Goal: Task Accomplishment & Management: Manage account settings

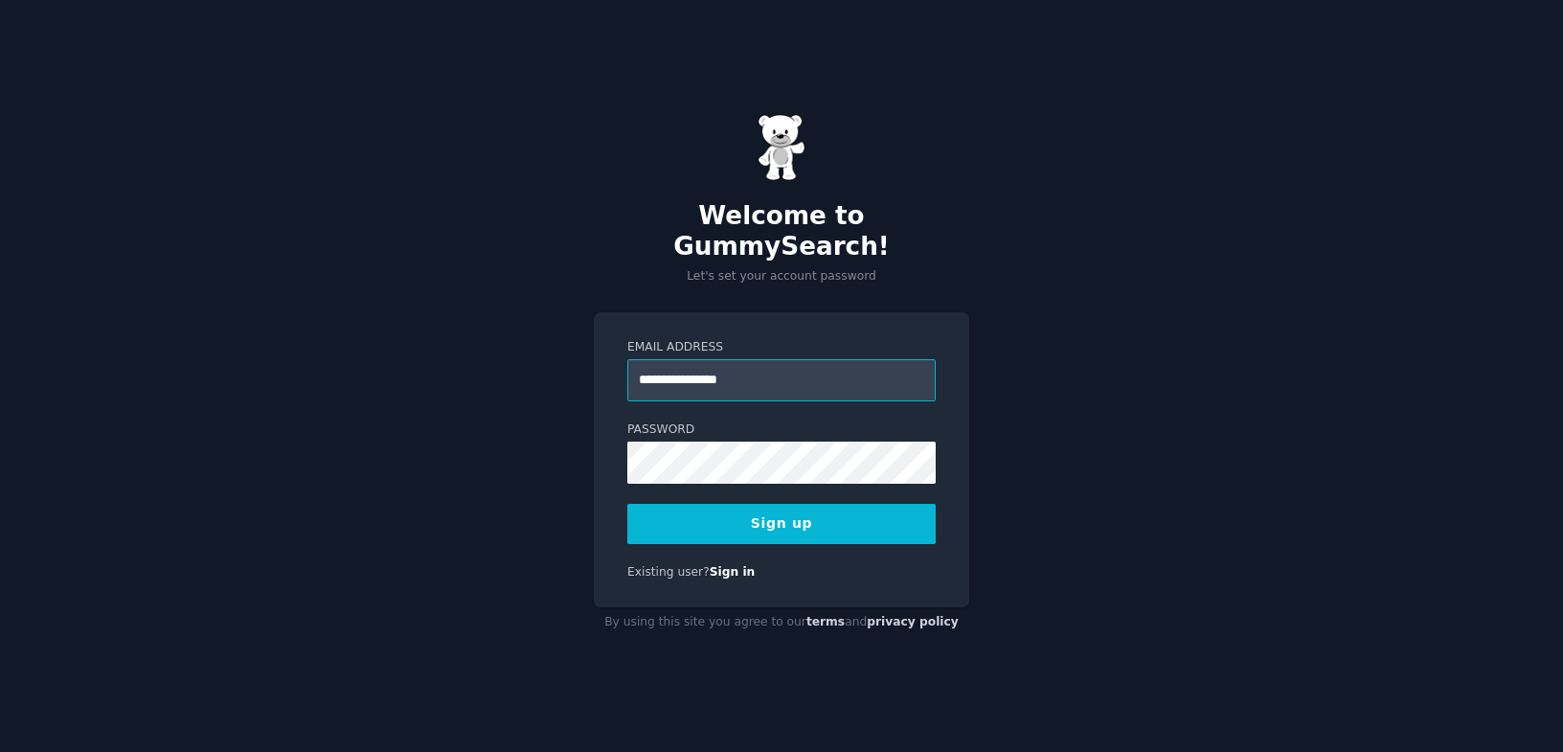
type input "**********"
click at [863, 513] on button "Sign up" at bounding box center [781, 524] width 308 height 40
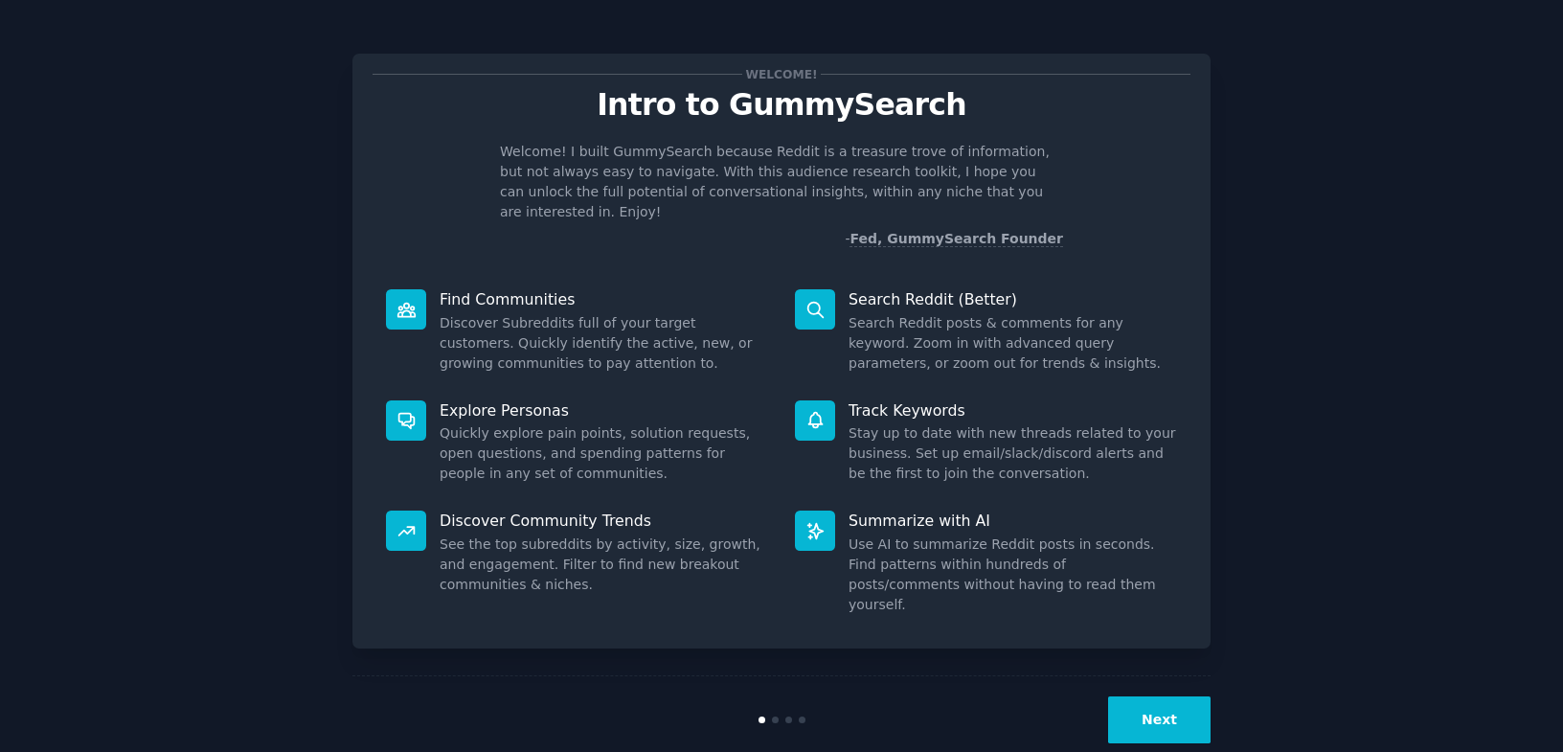
click at [1145, 696] on button "Next" at bounding box center [1159, 719] width 102 height 47
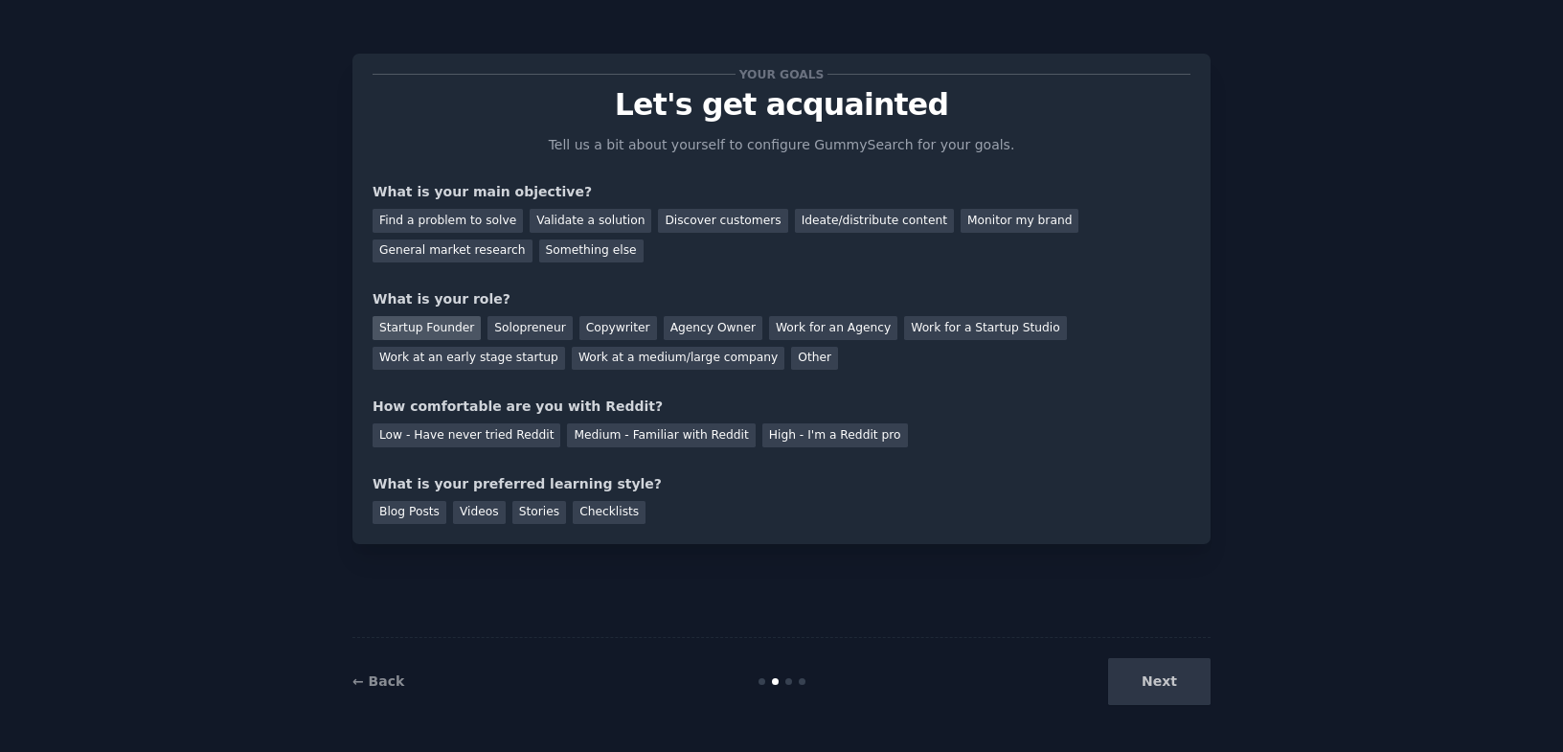
click at [460, 327] on div "Startup Founder" at bounding box center [427, 328] width 108 height 24
click at [557, 220] on div "Validate a solution" at bounding box center [591, 221] width 122 height 24
click at [659, 212] on div "Discover customers" at bounding box center [722, 221] width 129 height 24
click at [692, 442] on div "Medium - Familiar with Reddit" at bounding box center [661, 435] width 188 height 24
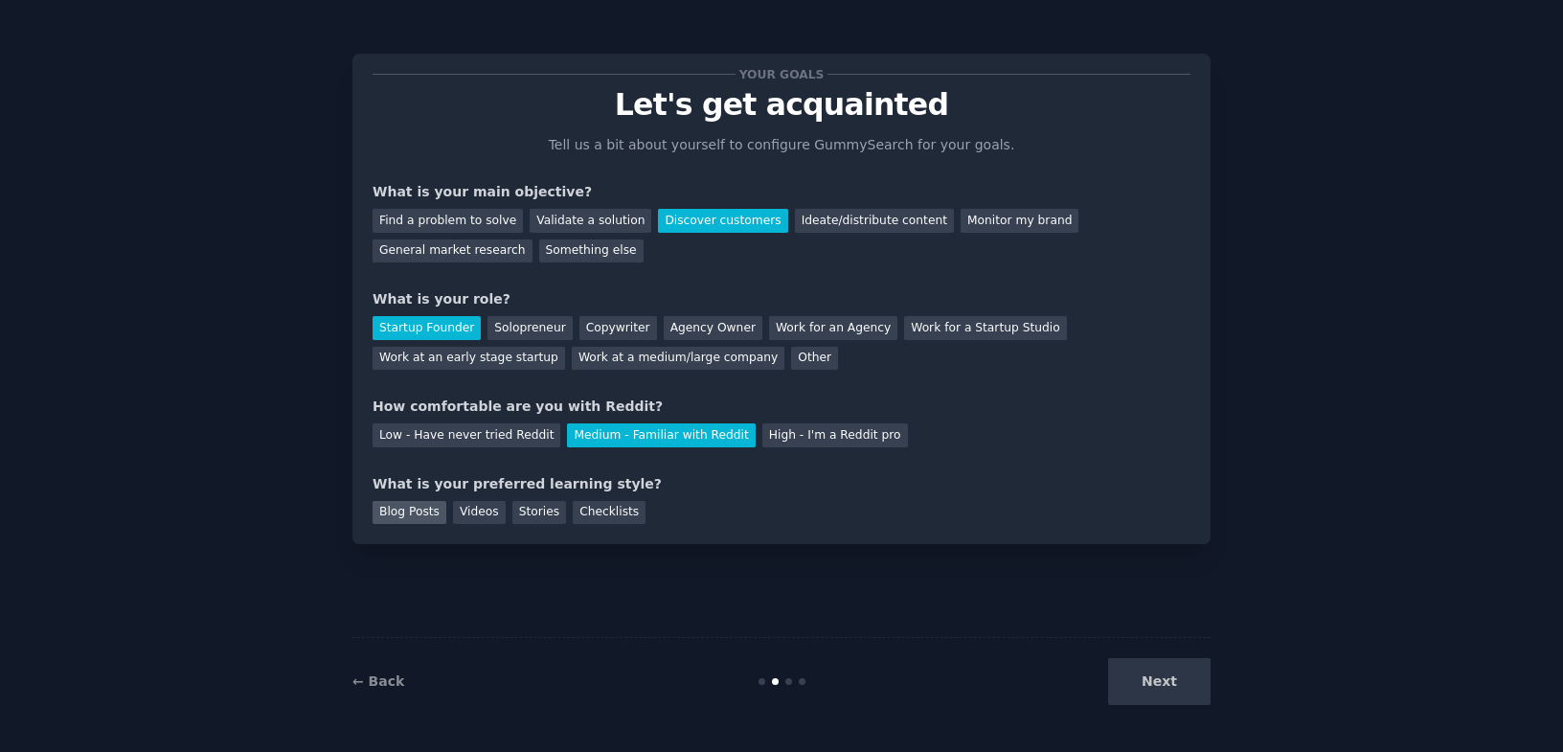
click at [430, 516] on div "Blog Posts" at bounding box center [410, 513] width 74 height 24
click at [1192, 682] on button "Next" at bounding box center [1159, 681] width 102 height 47
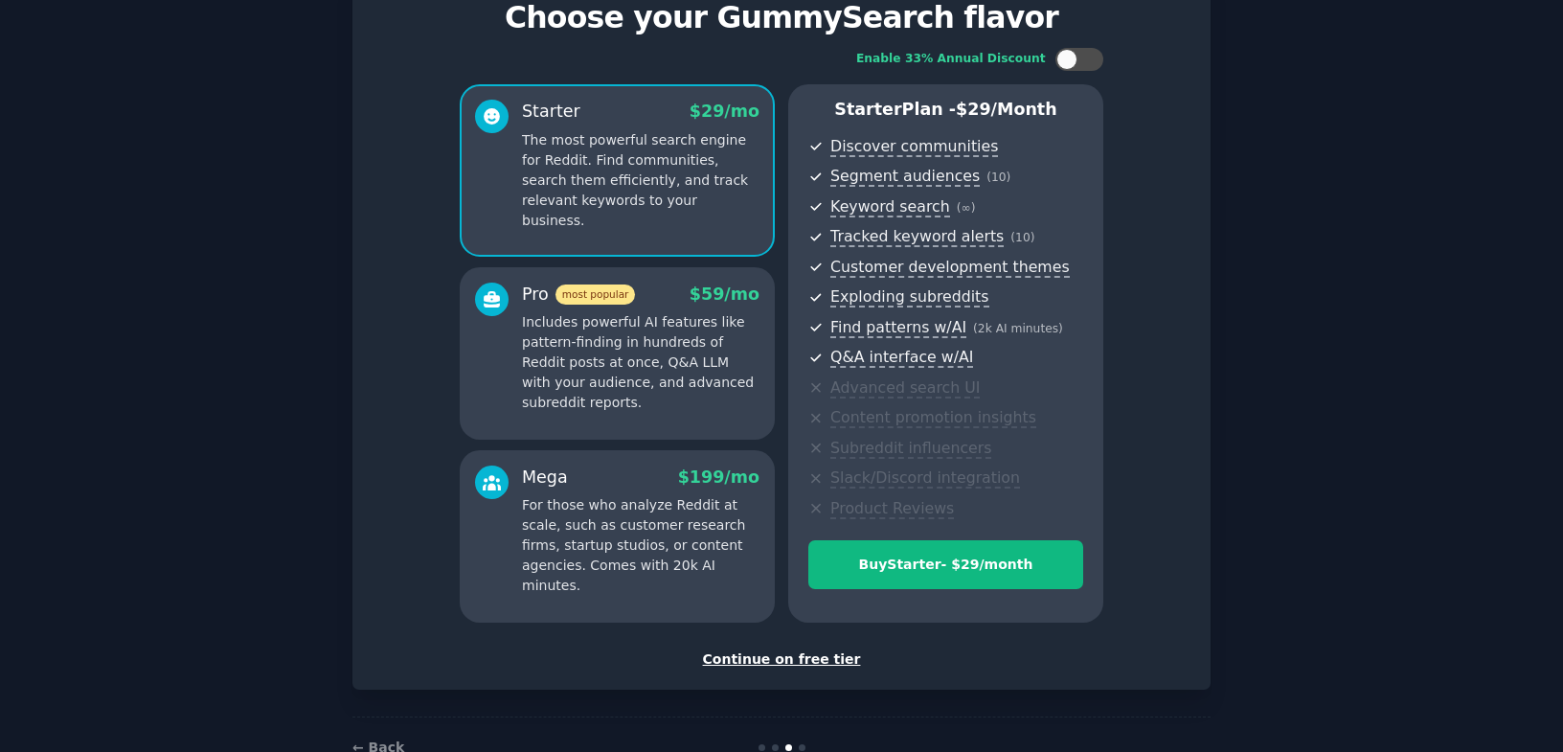
scroll to position [140, 0]
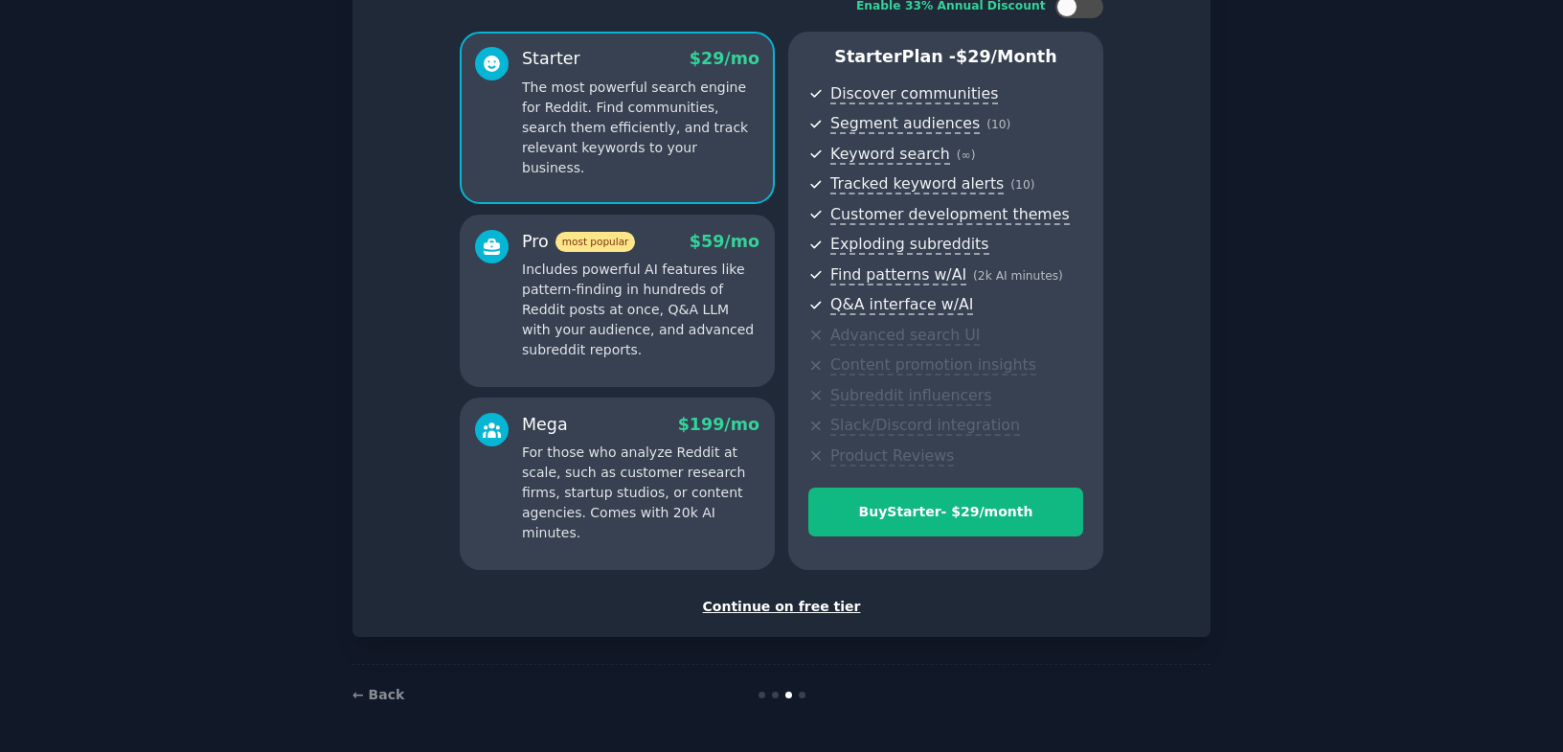
click at [780, 604] on div "Continue on free tier" at bounding box center [782, 607] width 818 height 20
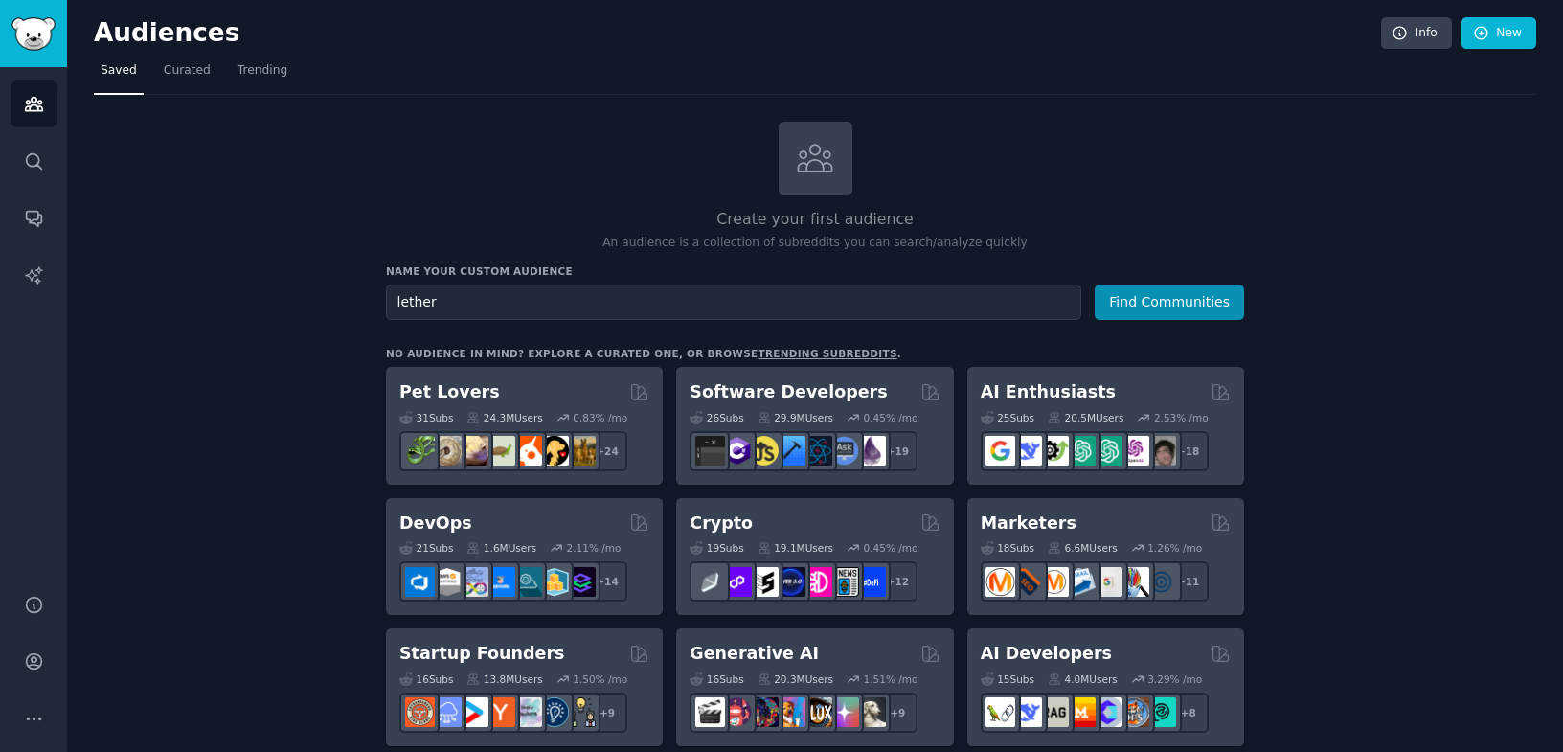
type input "lether"
click at [1095, 284] on button "Find Communities" at bounding box center [1169, 301] width 149 height 35
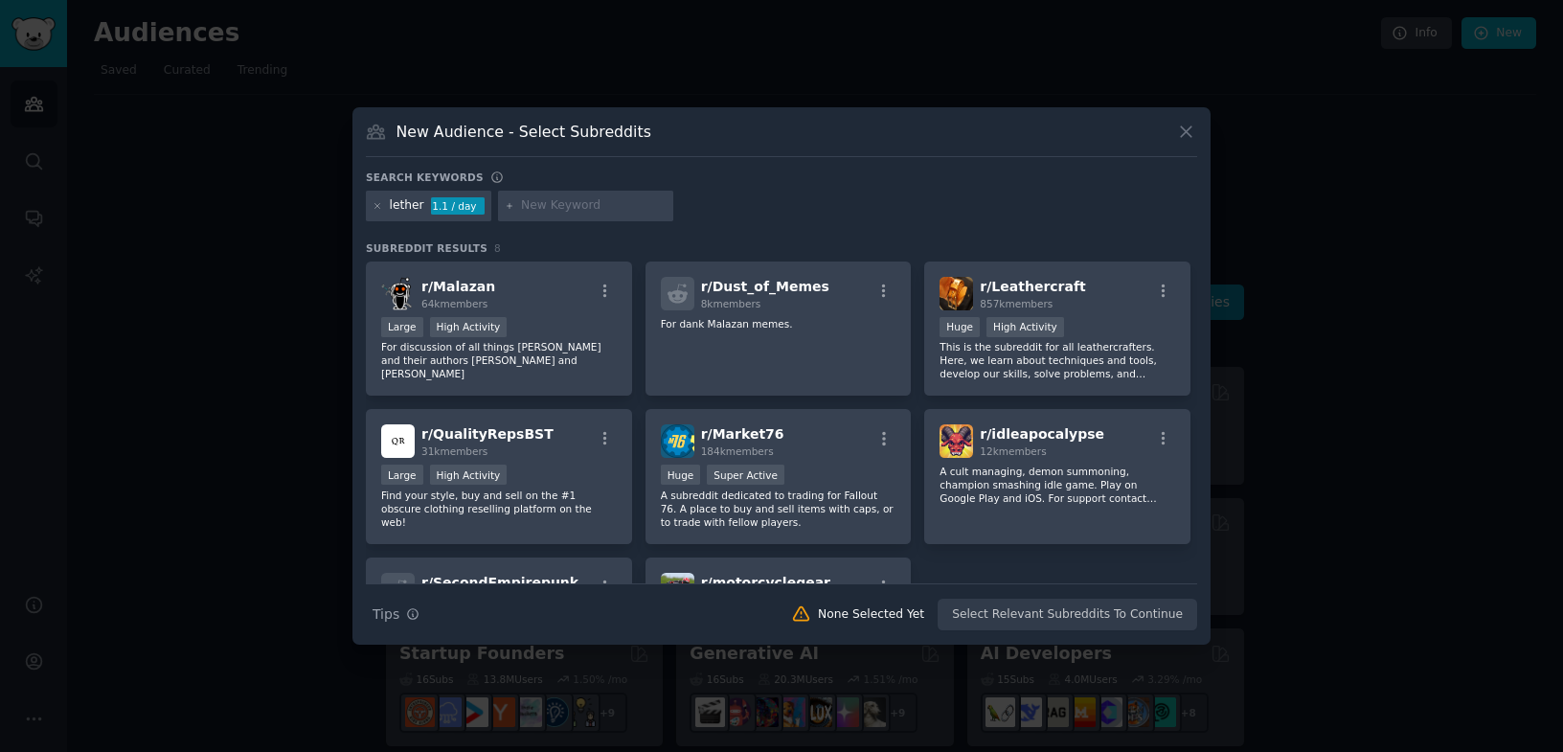
click at [1187, 135] on icon at bounding box center [1186, 132] width 20 height 20
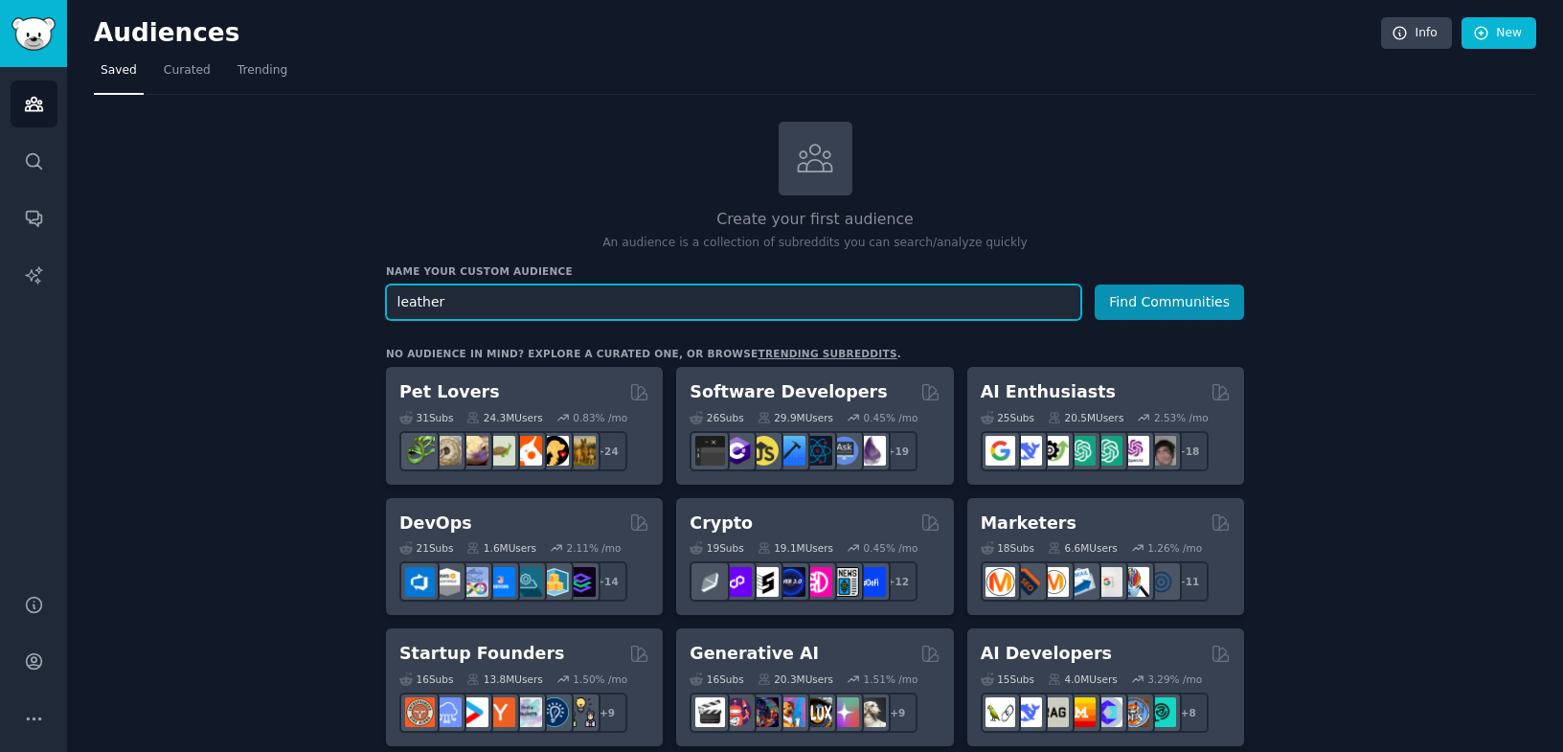
click at [1095, 284] on button "Find Communities" at bounding box center [1169, 301] width 149 height 35
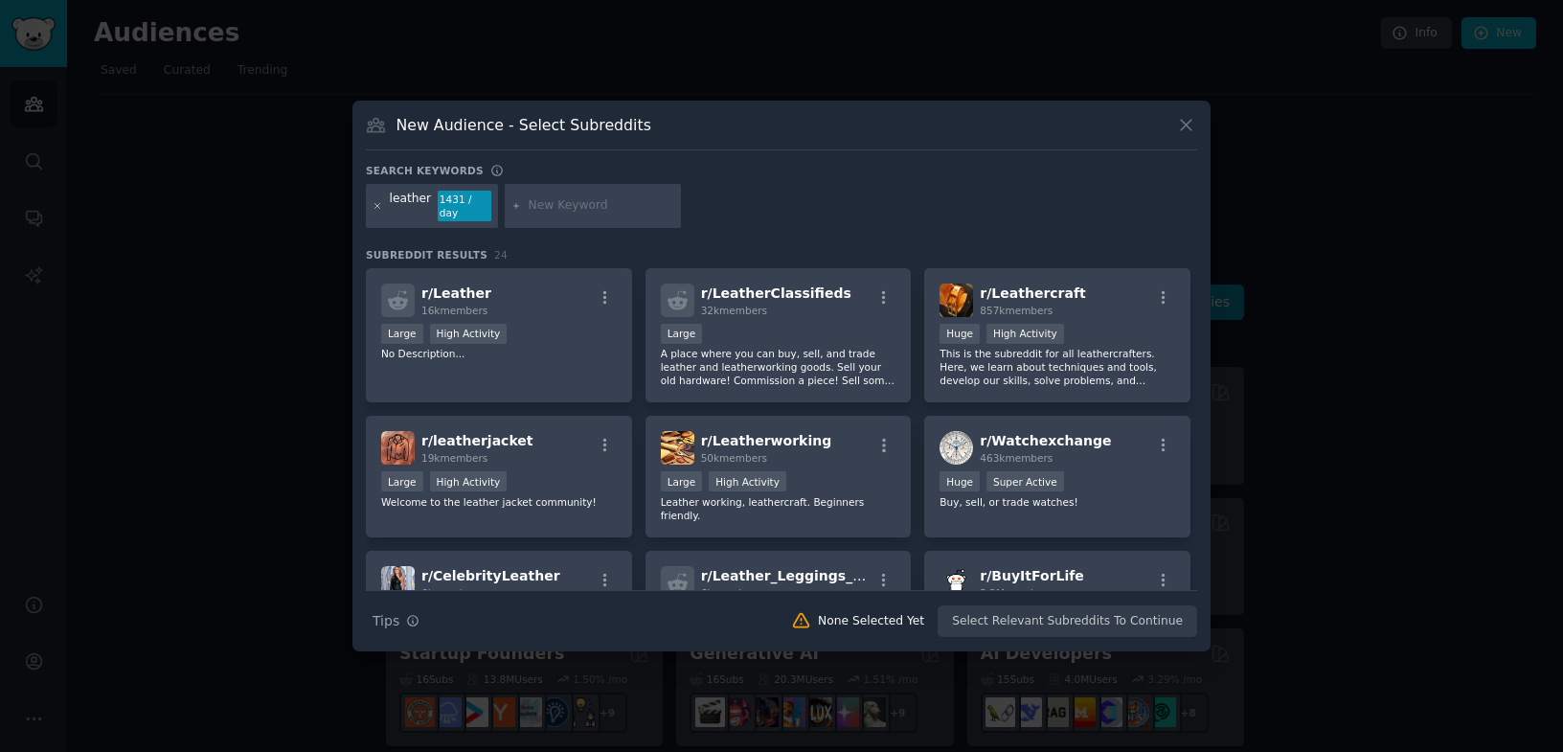
click at [381, 206] on icon at bounding box center [378, 206] width 11 height 11
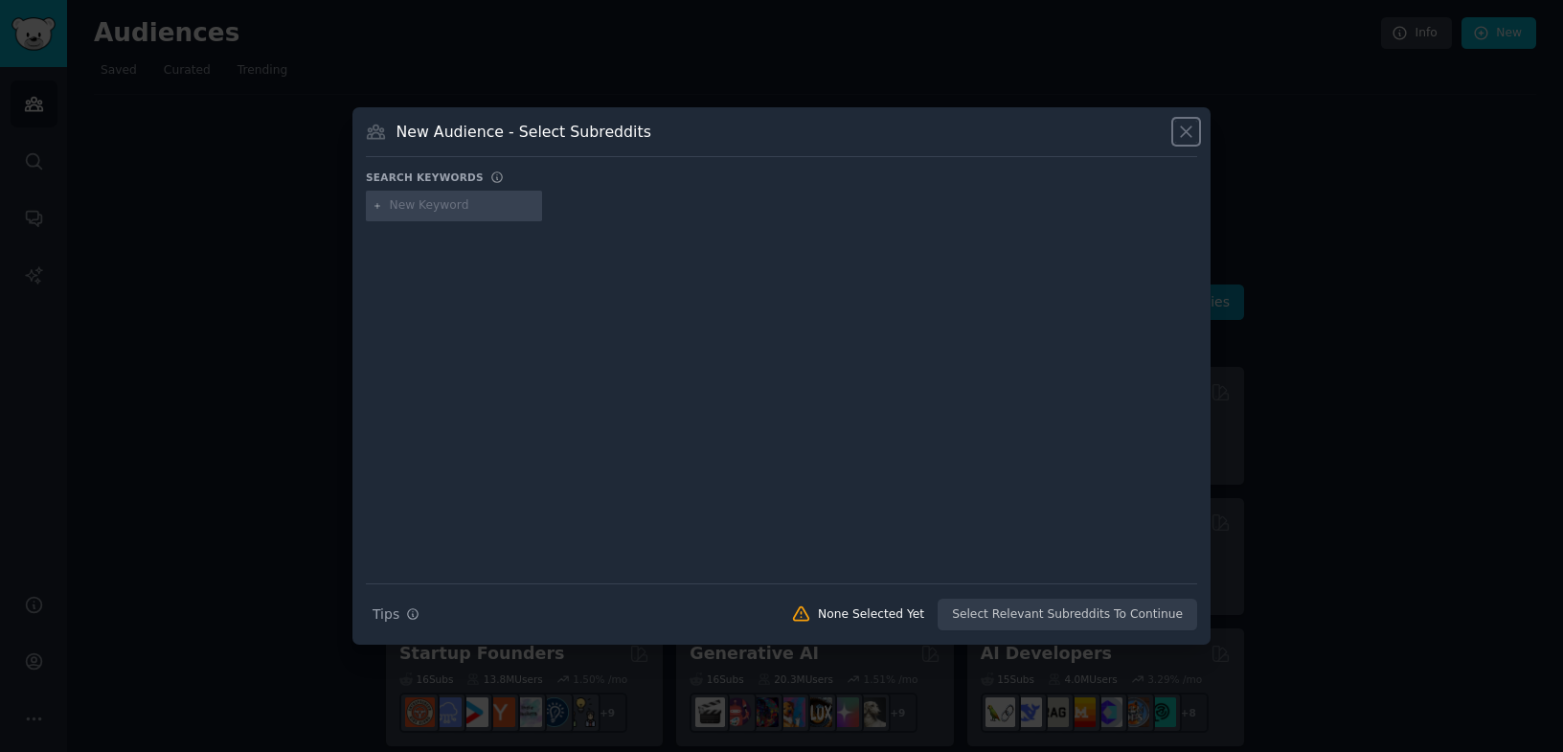
click at [1180, 140] on icon at bounding box center [1186, 132] width 20 height 20
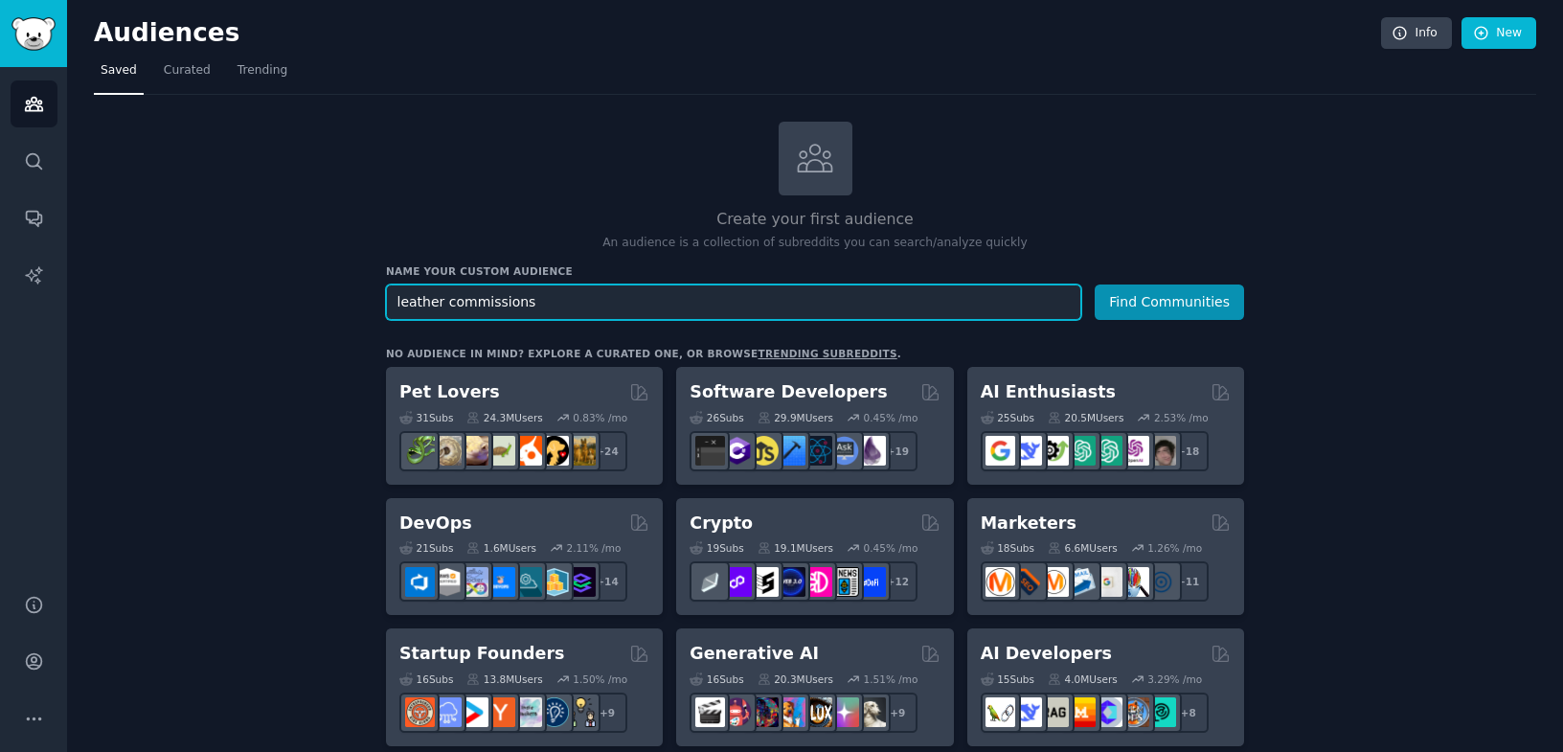
type input "leather commissions"
click at [1095, 284] on button "Find Communities" at bounding box center [1169, 301] width 149 height 35
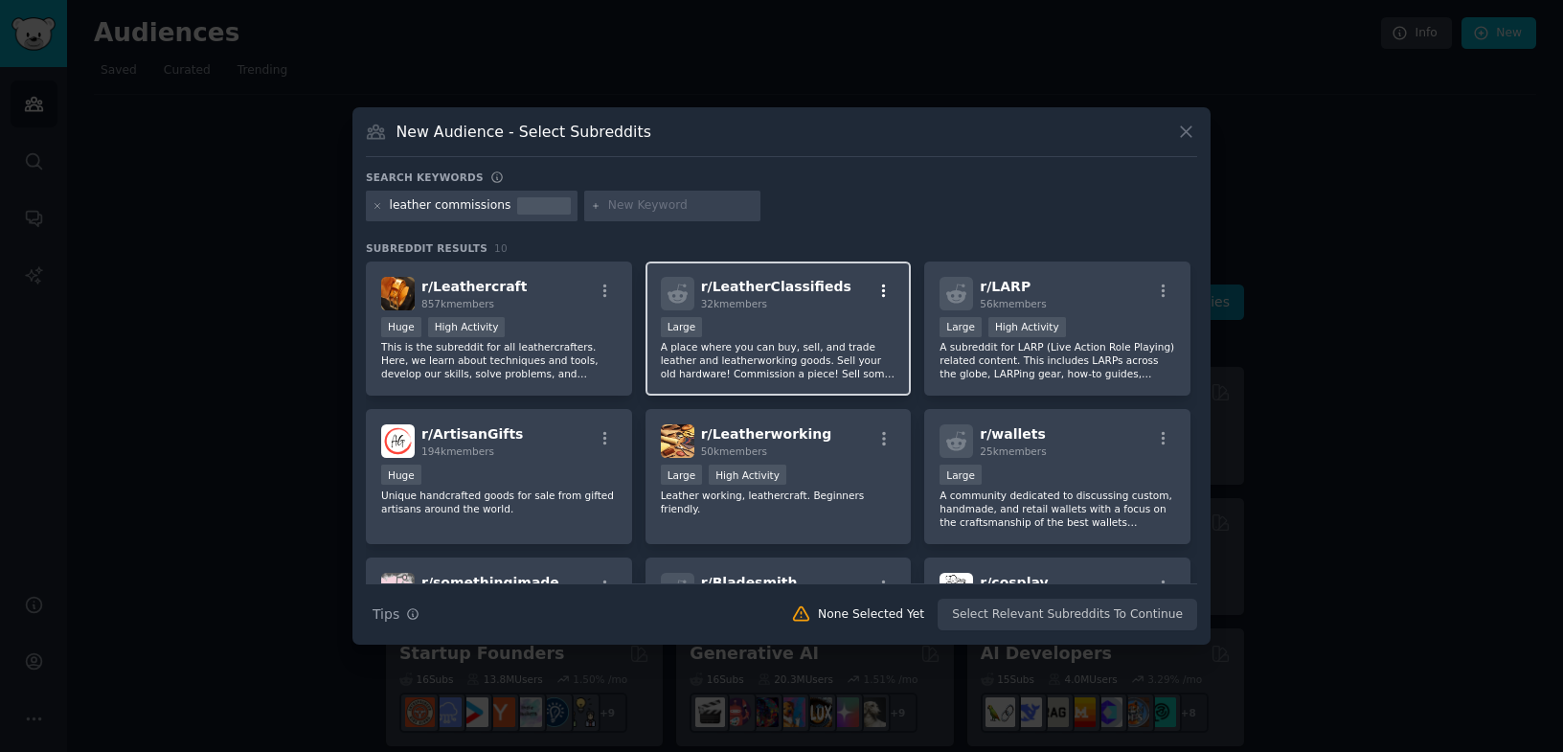
click at [882, 291] on icon "button" at bounding box center [884, 289] width 4 height 13
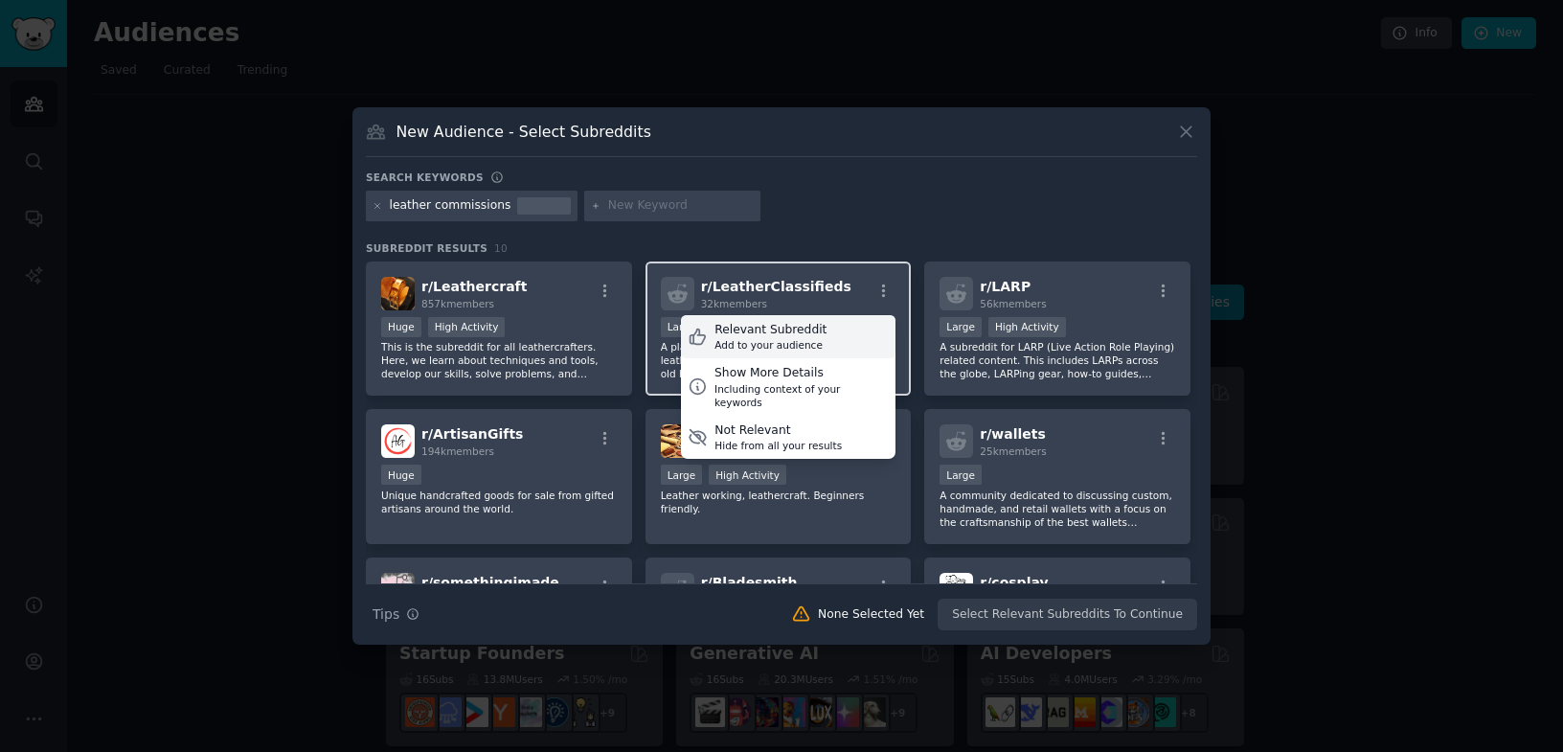
click at [846, 327] on div "Relevant Subreddit Add to your audience" at bounding box center [788, 337] width 215 height 44
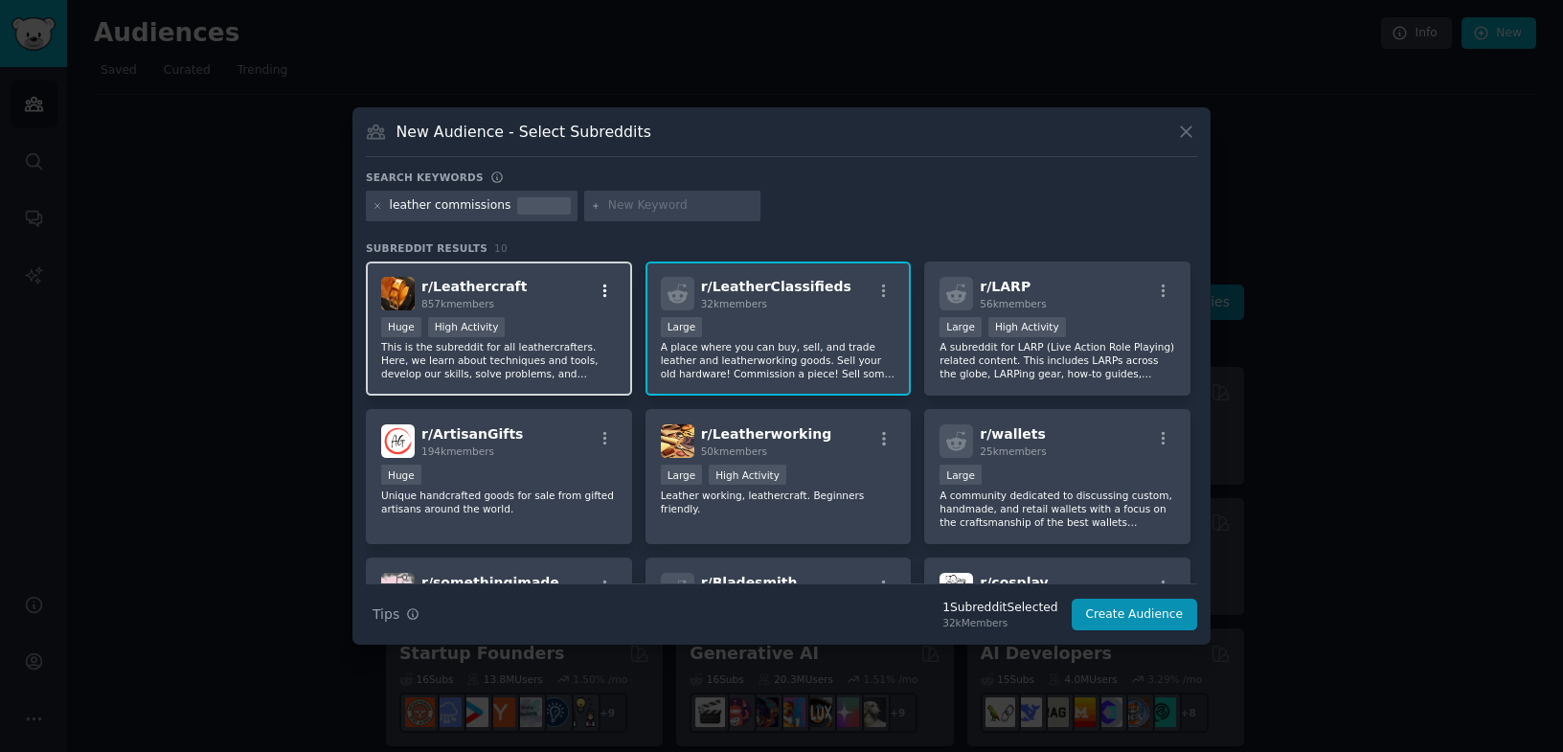
click at [597, 283] on icon "button" at bounding box center [605, 290] width 17 height 17
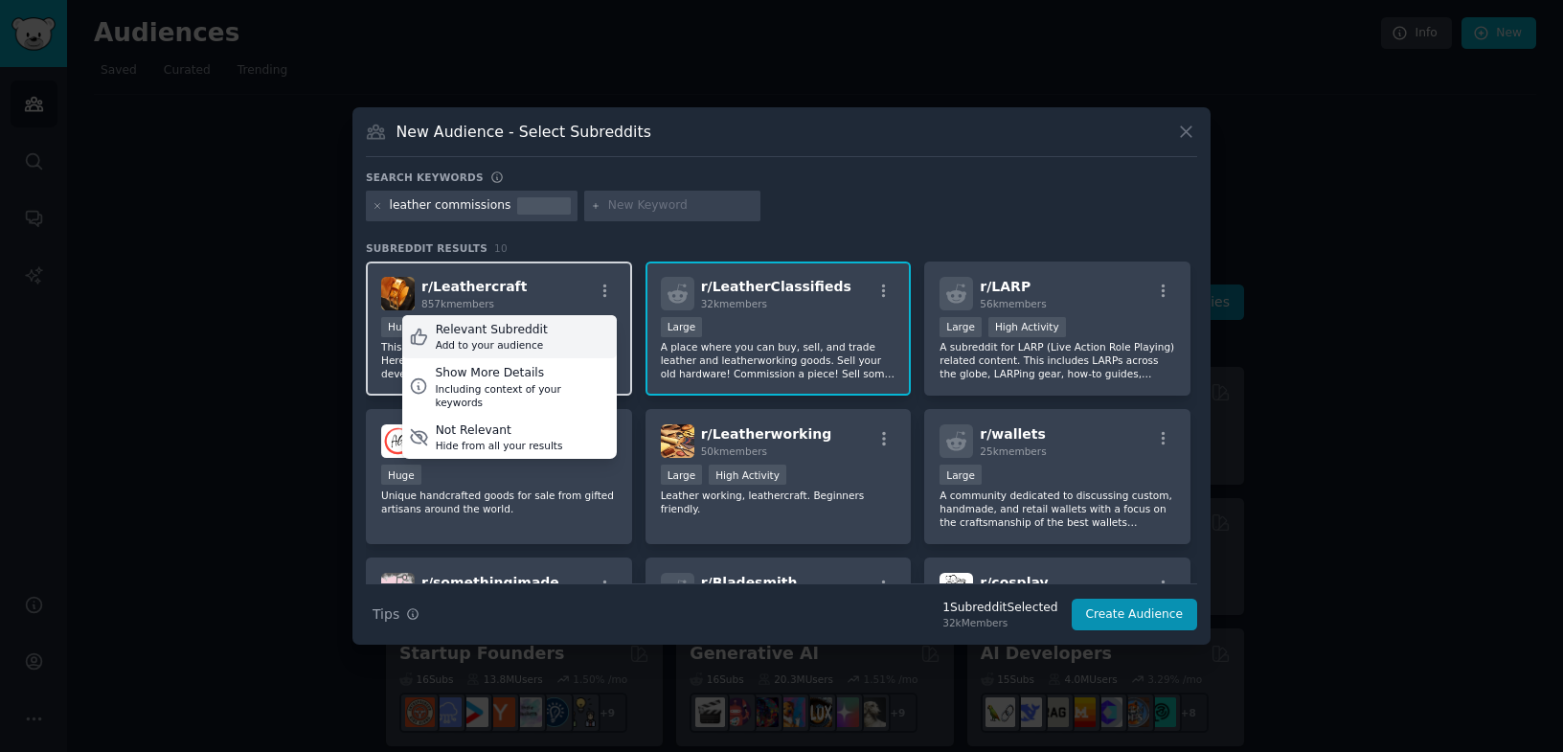
click at [569, 348] on div "Relevant Subreddit Add to your audience" at bounding box center [509, 337] width 215 height 44
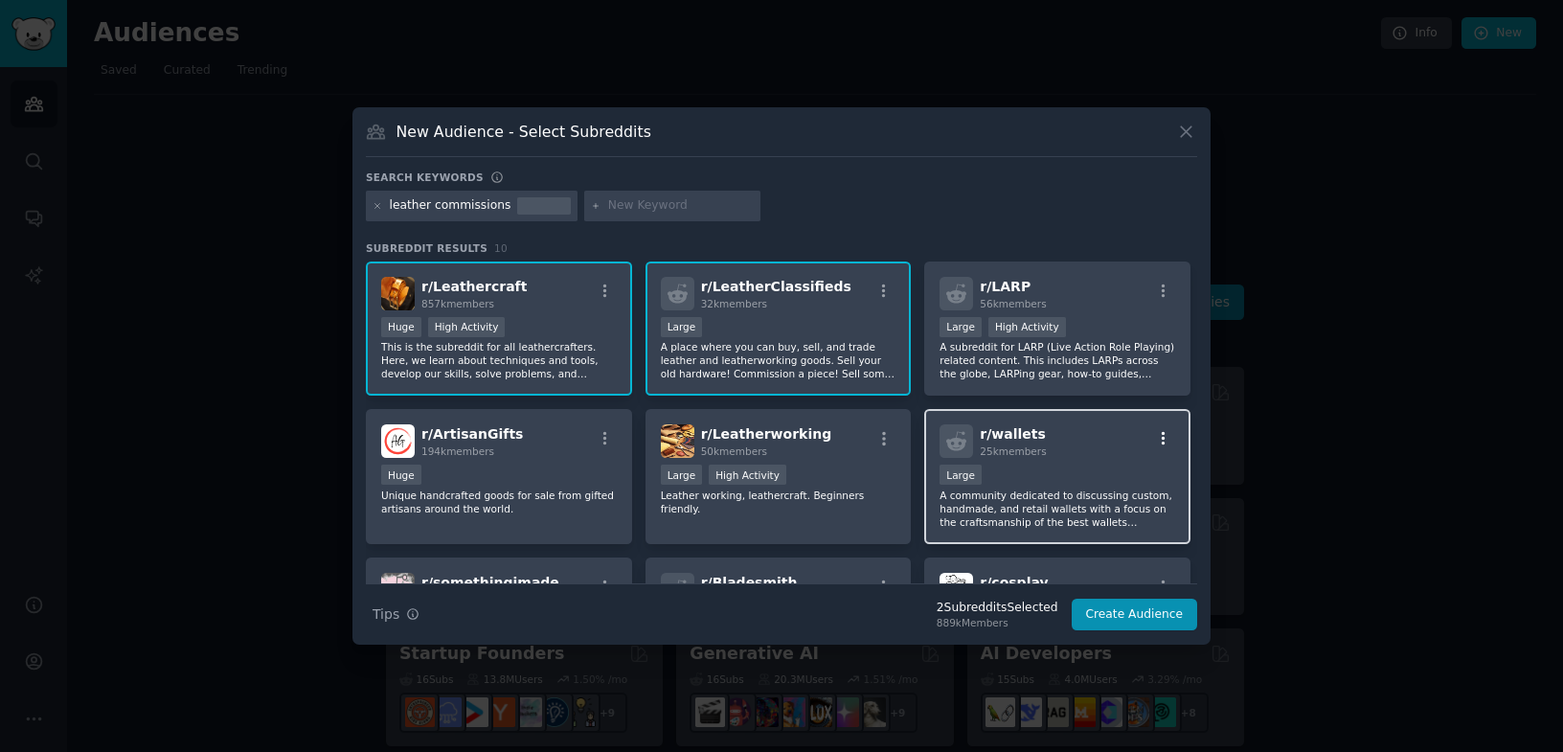
click at [1155, 443] on icon "button" at bounding box center [1163, 438] width 17 height 17
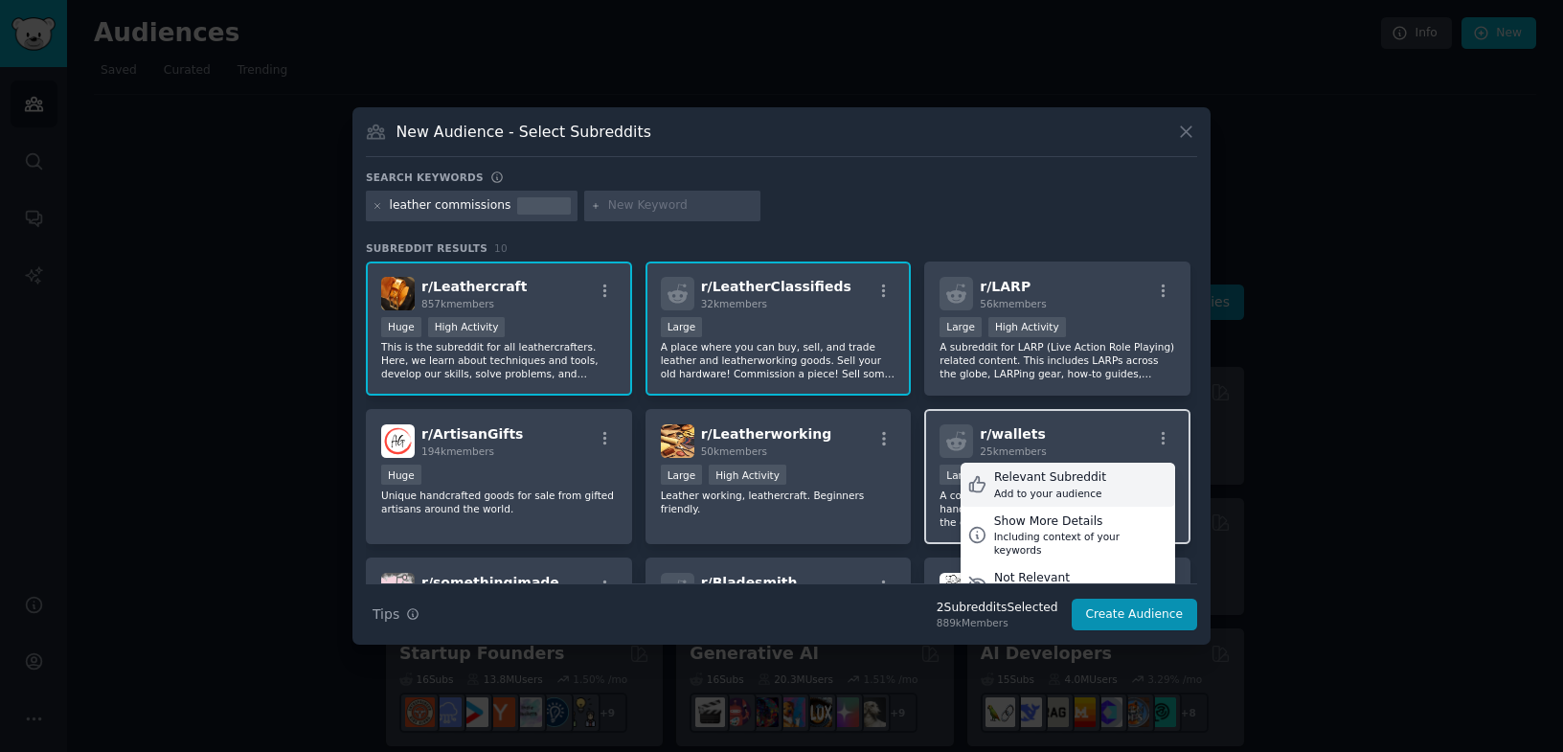
click at [1135, 466] on div "Relevant Subreddit Add to your audience" at bounding box center [1067, 485] width 215 height 44
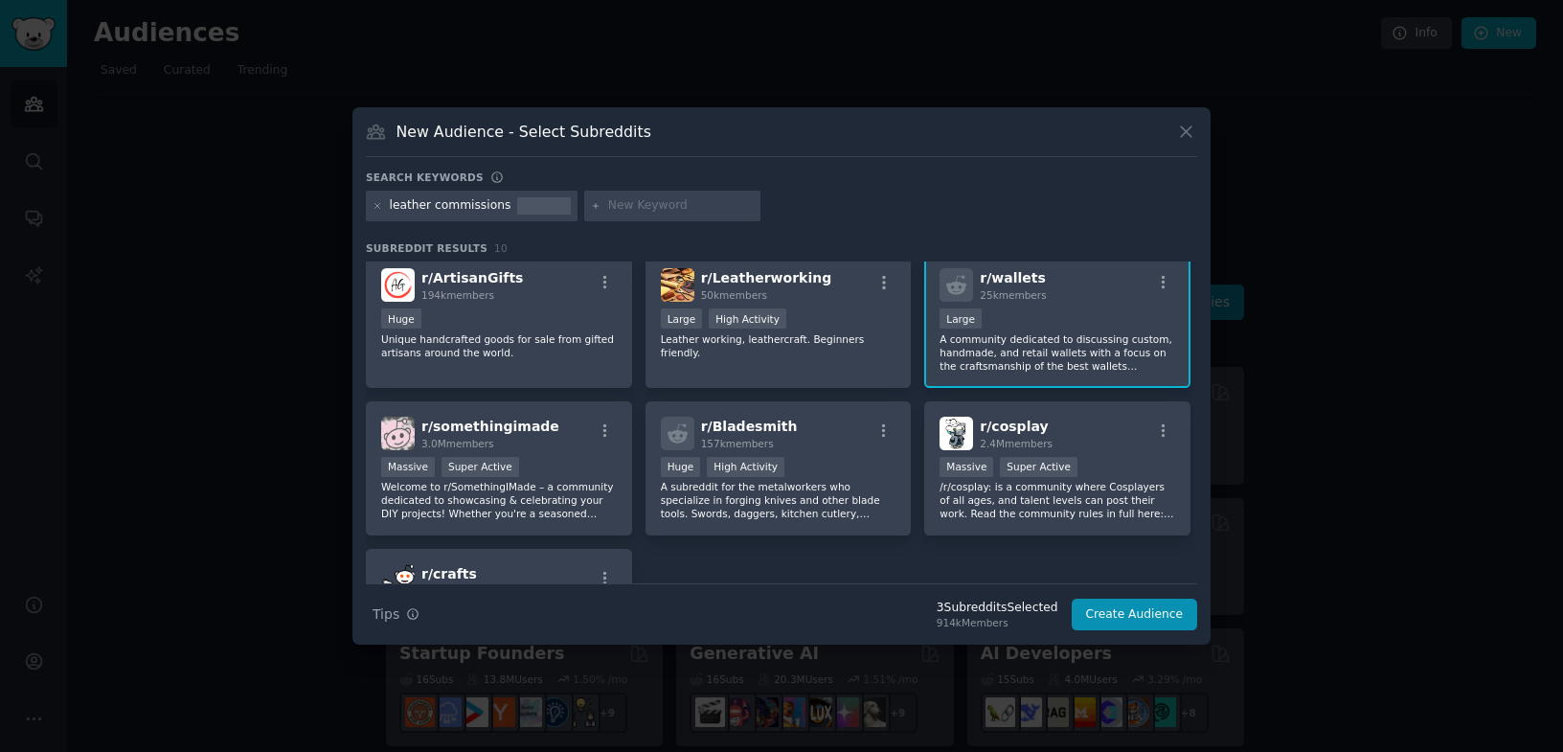
scroll to position [154, 0]
click at [608, 283] on icon "button" at bounding box center [605, 284] width 17 height 17
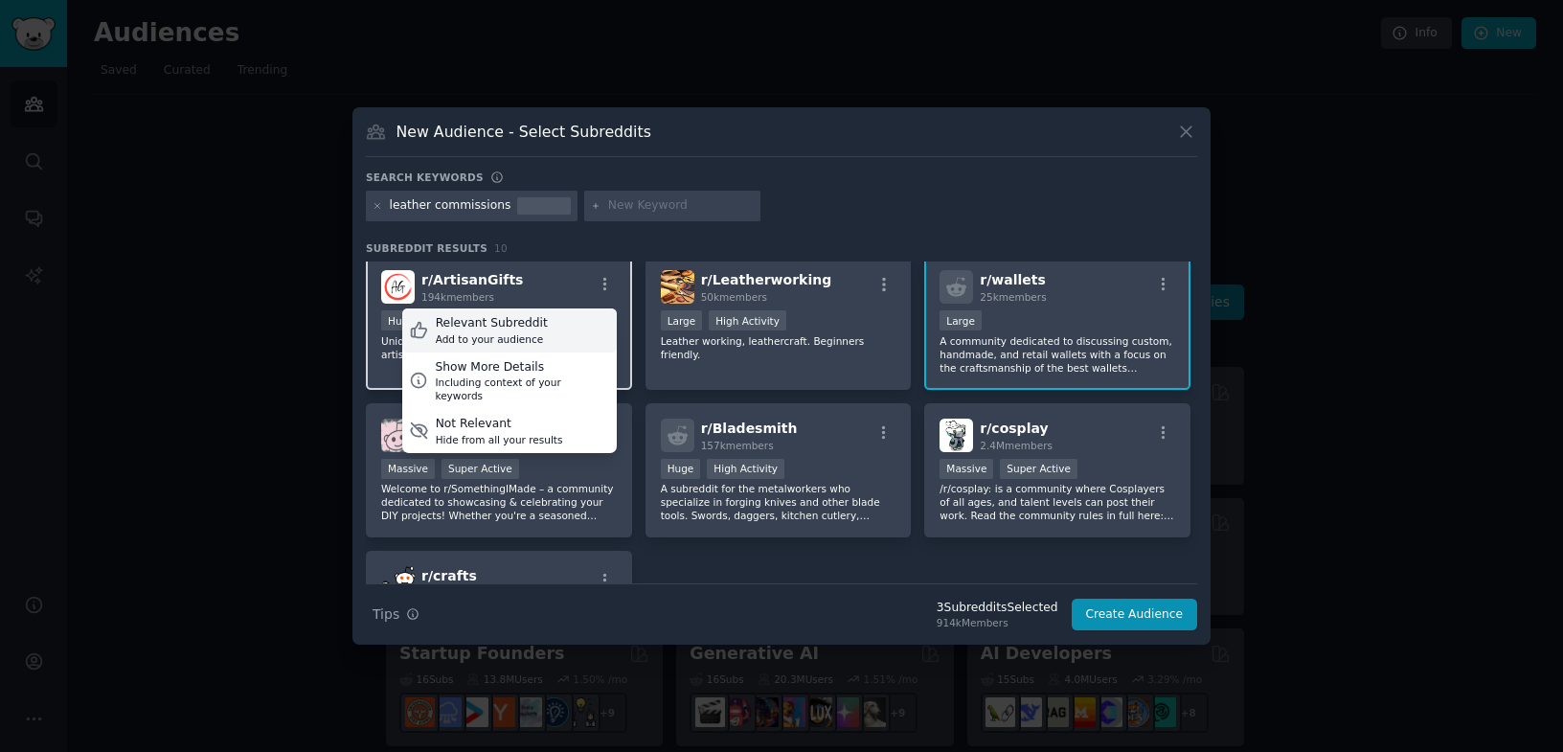
click at [582, 327] on div "Relevant Subreddit Add to your audience" at bounding box center [509, 330] width 215 height 44
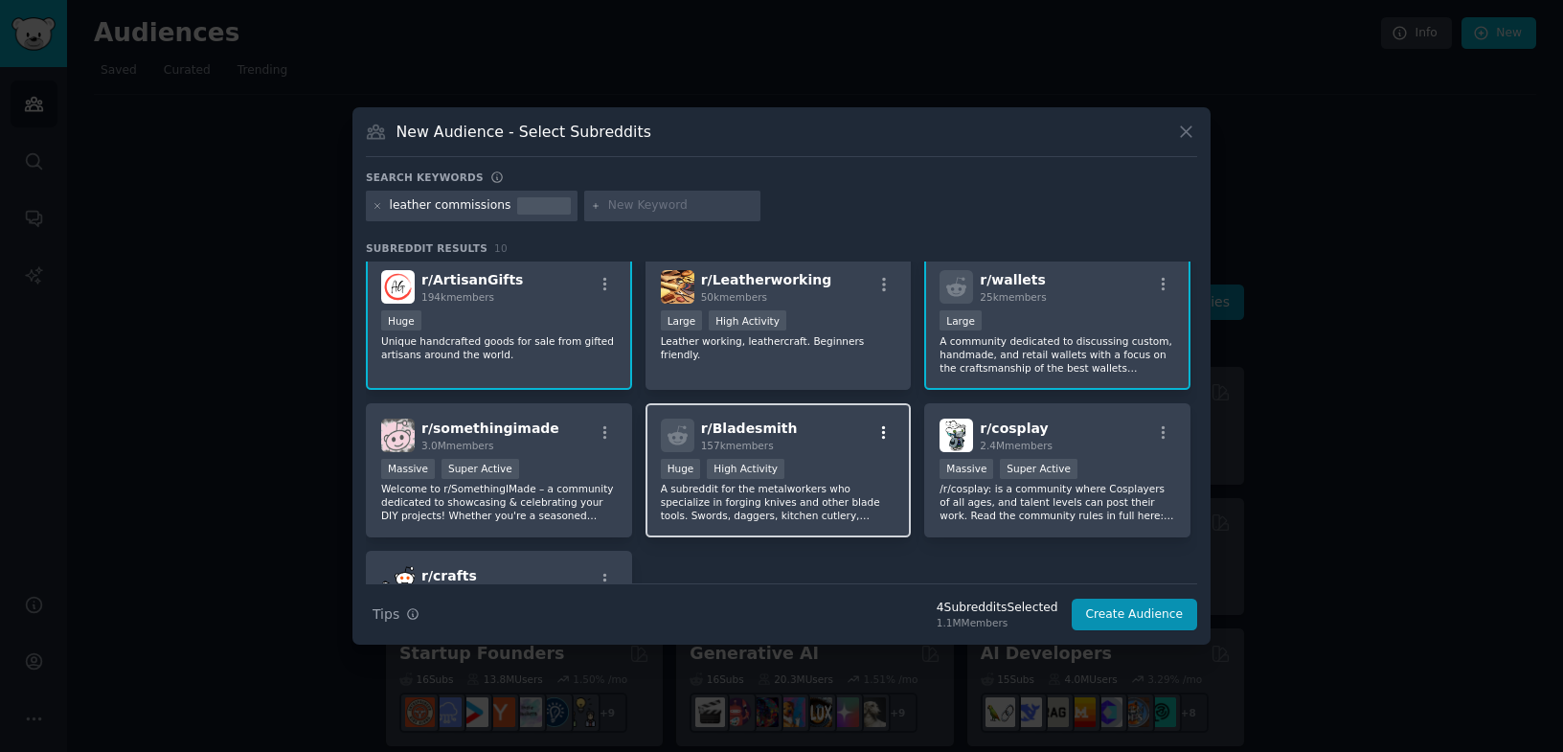
click at [884, 427] on icon "button" at bounding box center [883, 432] width 17 height 17
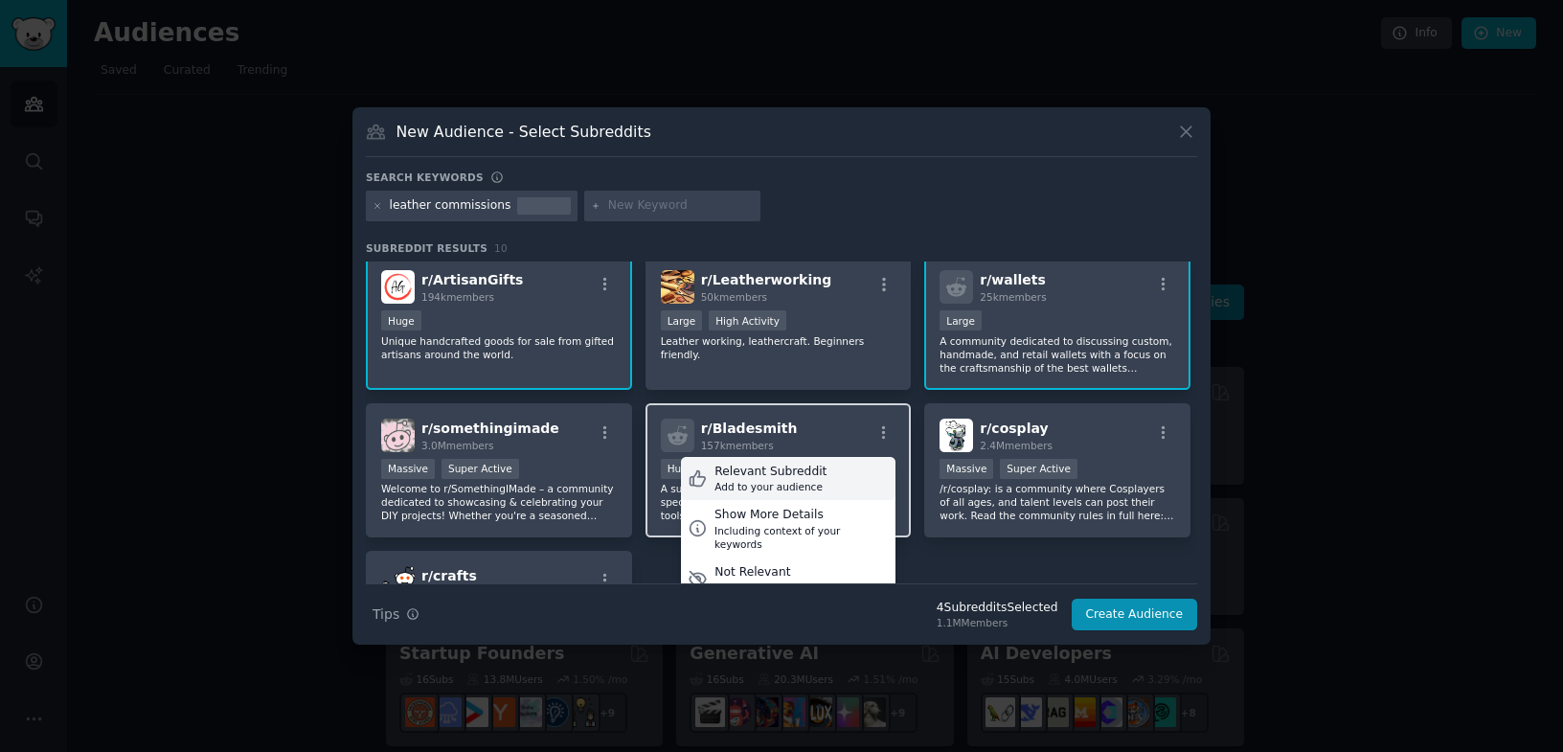
click at [857, 464] on div "Relevant Subreddit Add to your audience" at bounding box center [788, 479] width 215 height 44
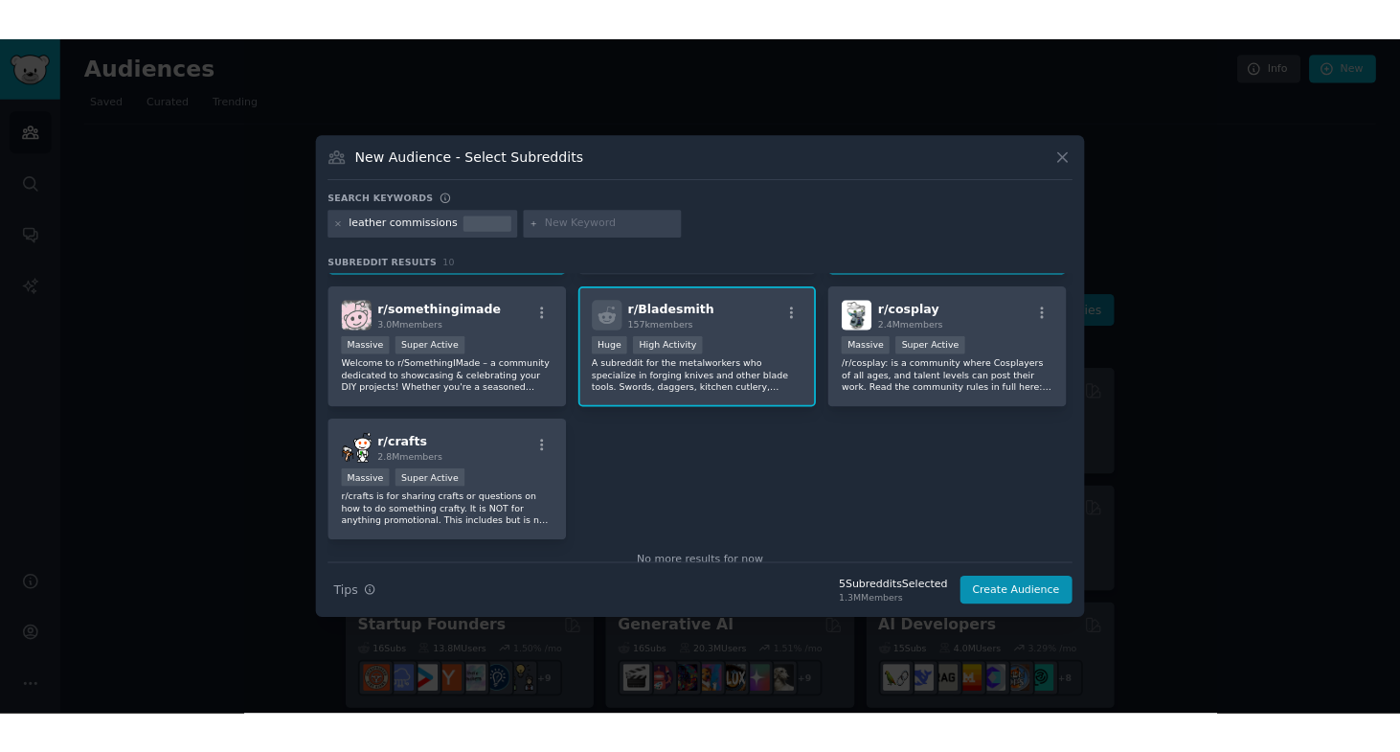
scroll to position [324, 0]
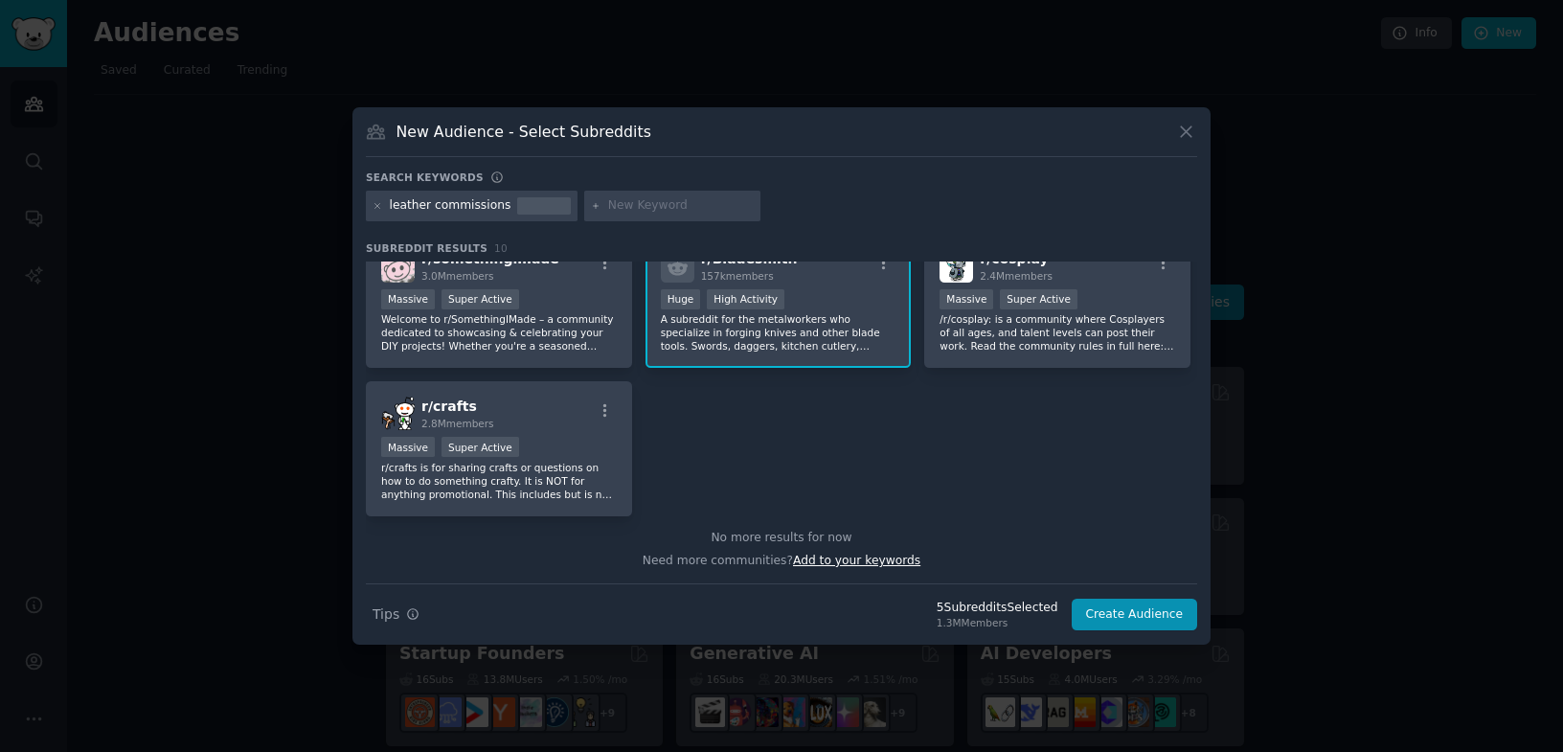
click at [886, 562] on span "Add to your keywords" at bounding box center [856, 559] width 127 height 13
type input "C"
type input "knife commissions"
click at [799, 210] on div "leather commissions knife commissions" at bounding box center [781, 209] width 831 height 37
click at [588, 211] on div "knife commissions" at bounding box center [672, 206] width 176 height 31
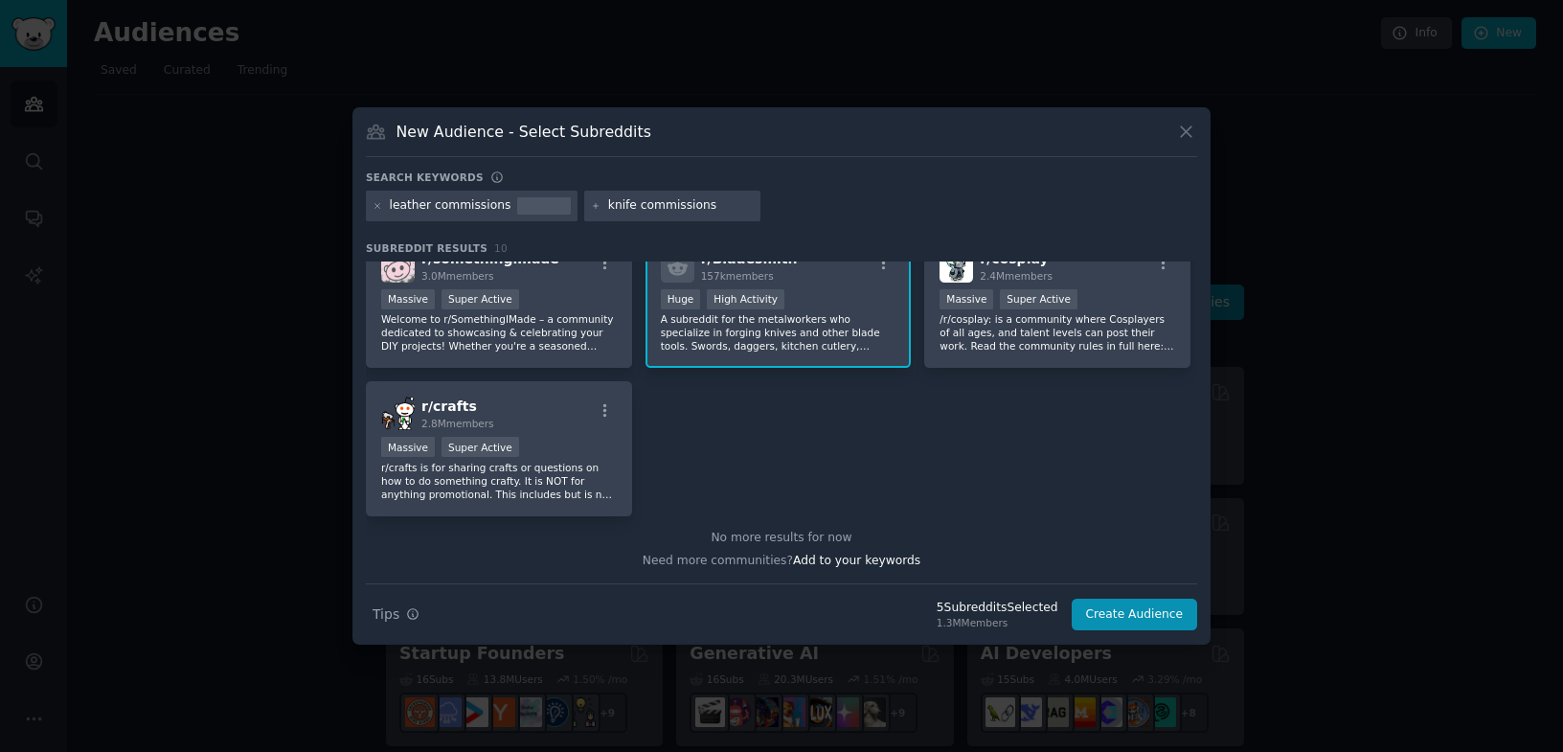
click at [829, 568] on div "Need more communities? Add to your keywords" at bounding box center [781, 558] width 831 height 24
click at [844, 559] on span "Add to your keywords" at bounding box center [856, 559] width 127 height 13
click at [1129, 610] on button "Create Audience" at bounding box center [1135, 614] width 126 height 33
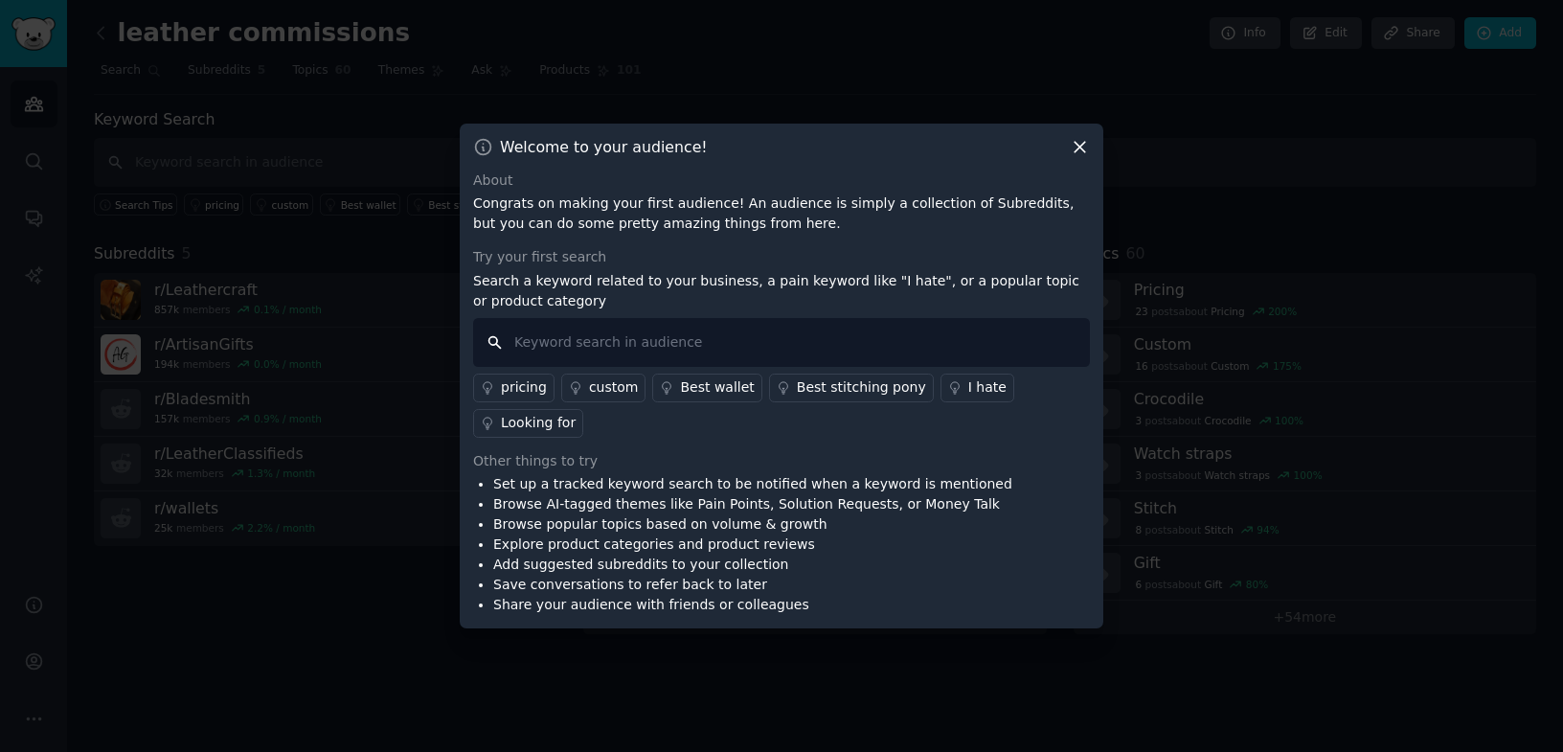
click at [791, 338] on input "text" at bounding box center [781, 342] width 617 height 49
click at [622, 394] on div "custom" at bounding box center [614, 387] width 50 height 20
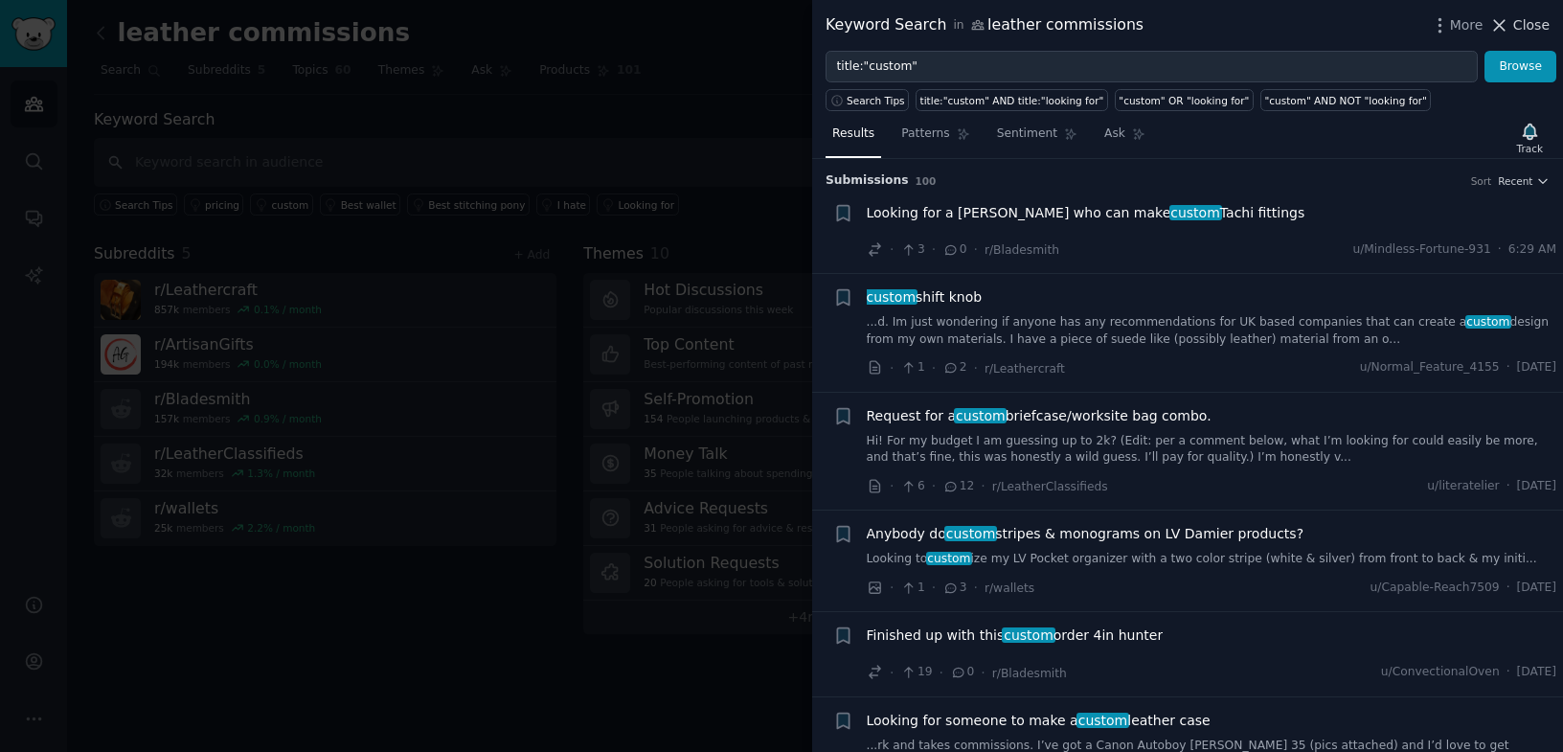
click at [1505, 20] on icon at bounding box center [1500, 25] width 11 height 11
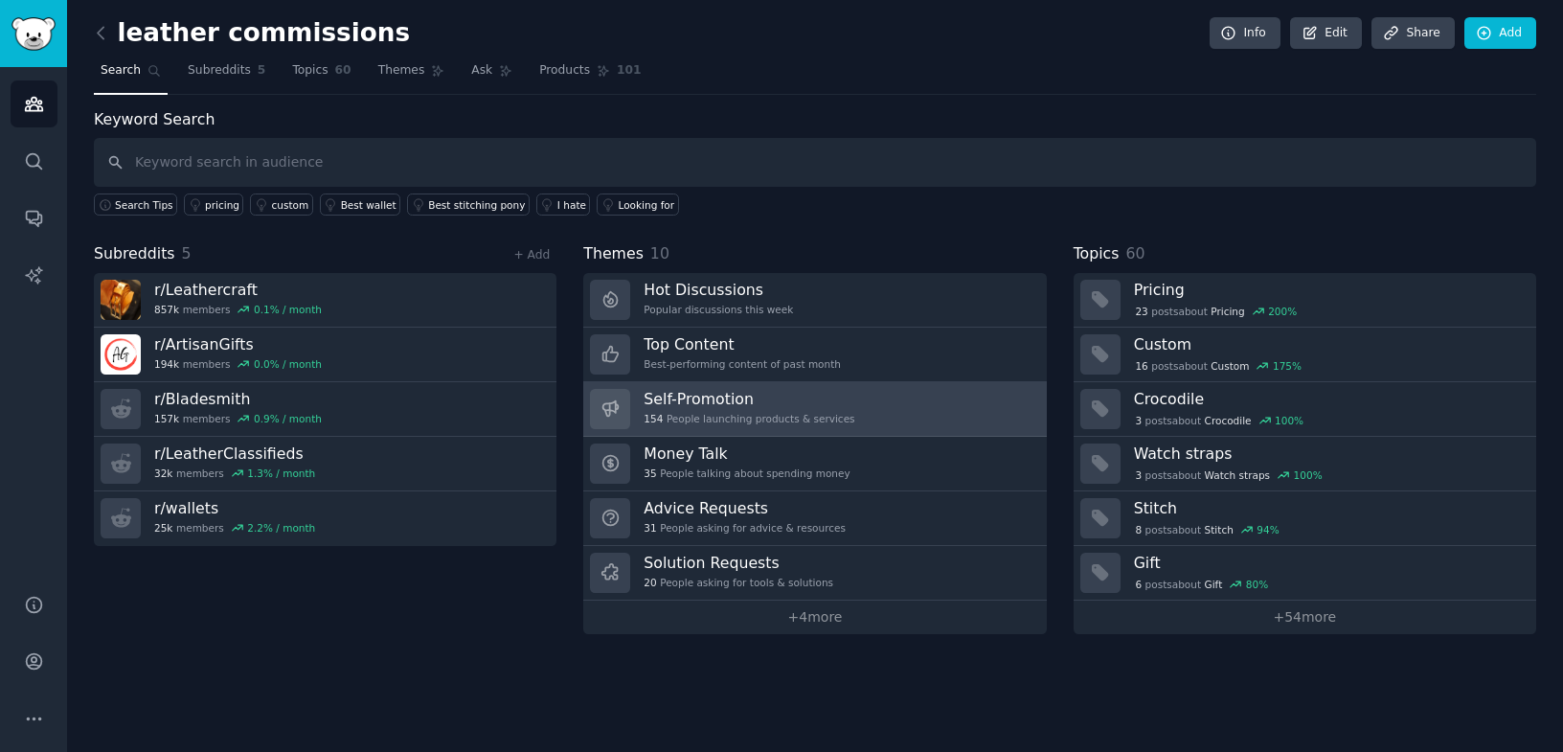
click at [671, 420] on div "154 People launching products & services" at bounding box center [749, 418] width 211 height 13
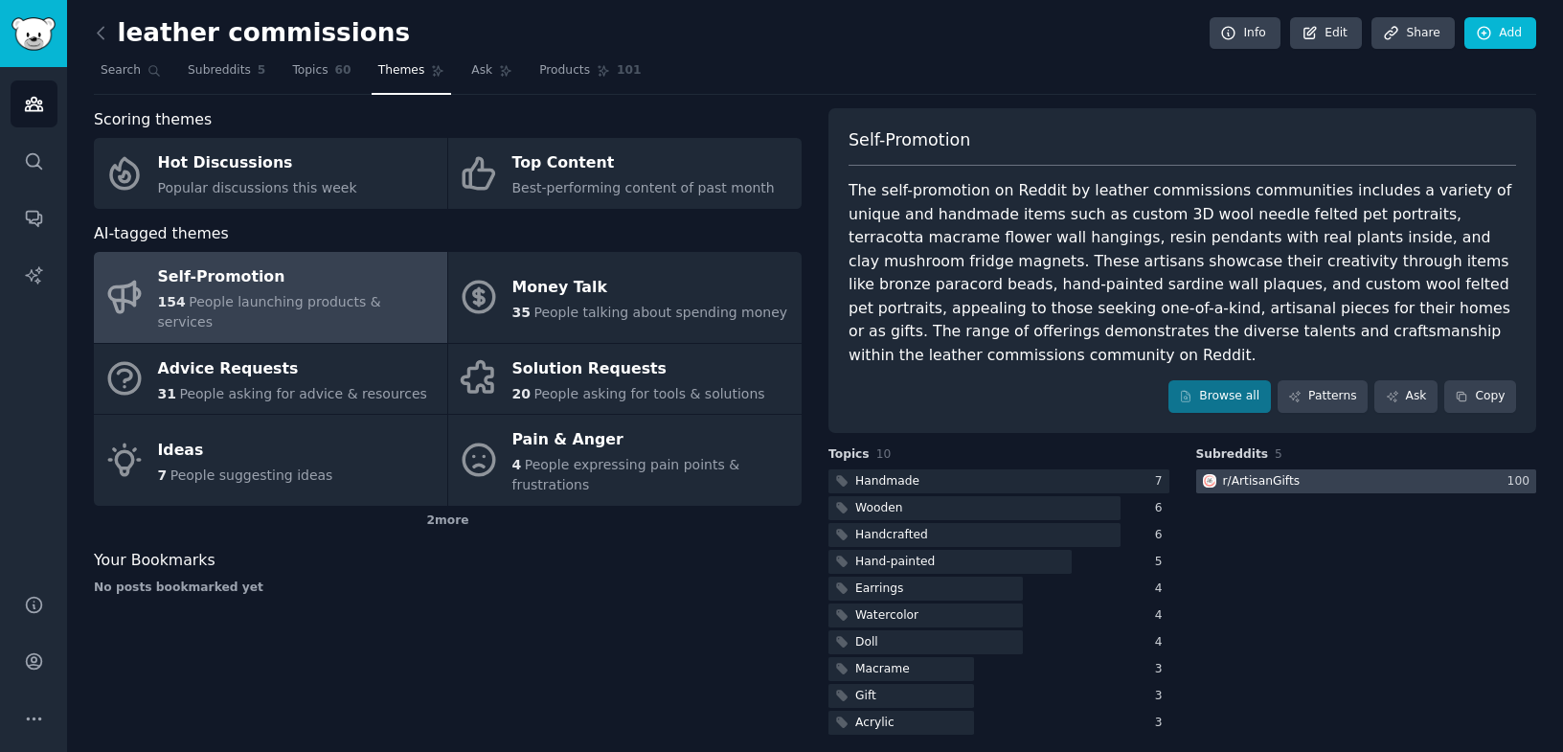
click at [1250, 473] on div "r/ ArtisanGifts" at bounding box center [1262, 481] width 78 height 17
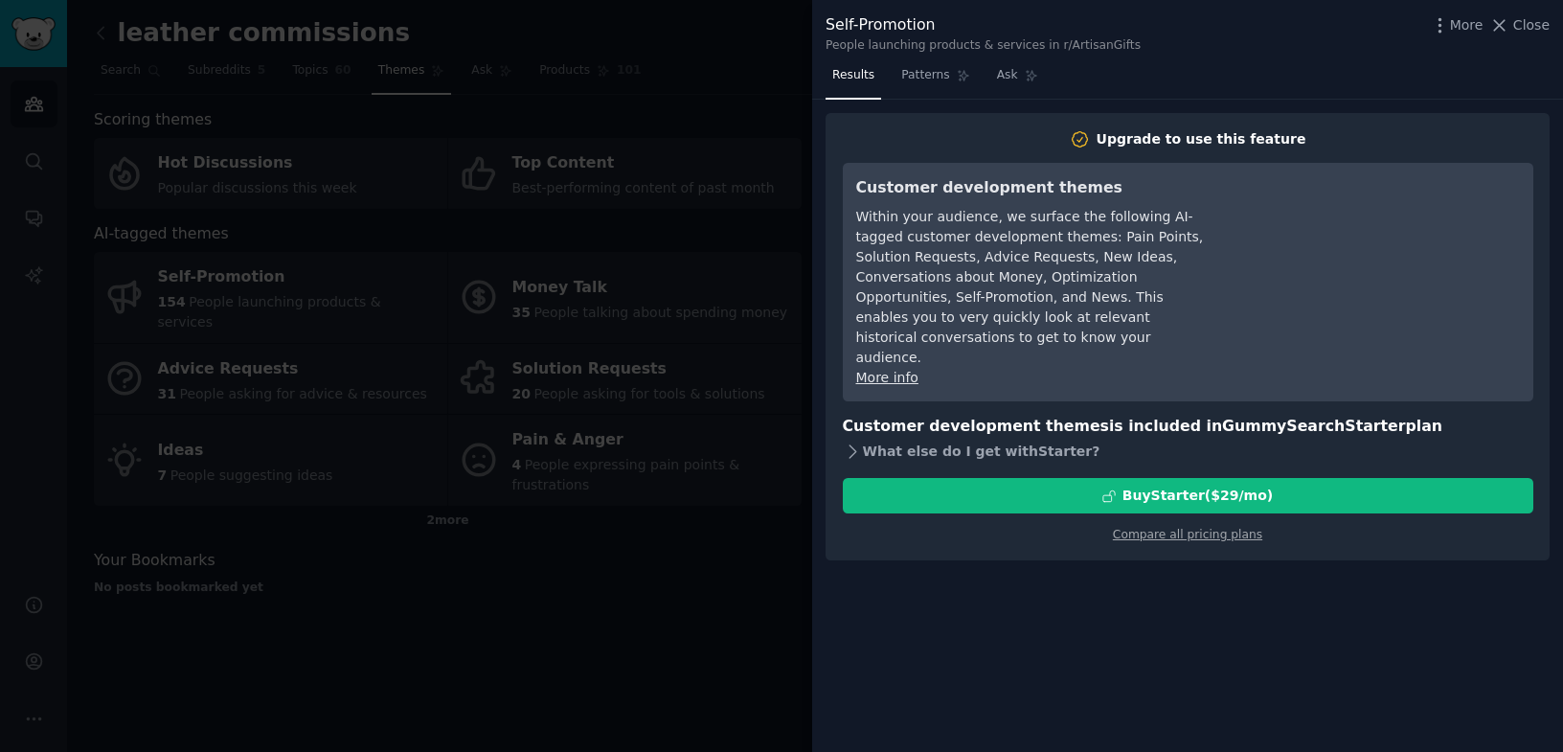
click at [976, 438] on div "What else do I get with Starter ?" at bounding box center [1188, 451] width 690 height 27
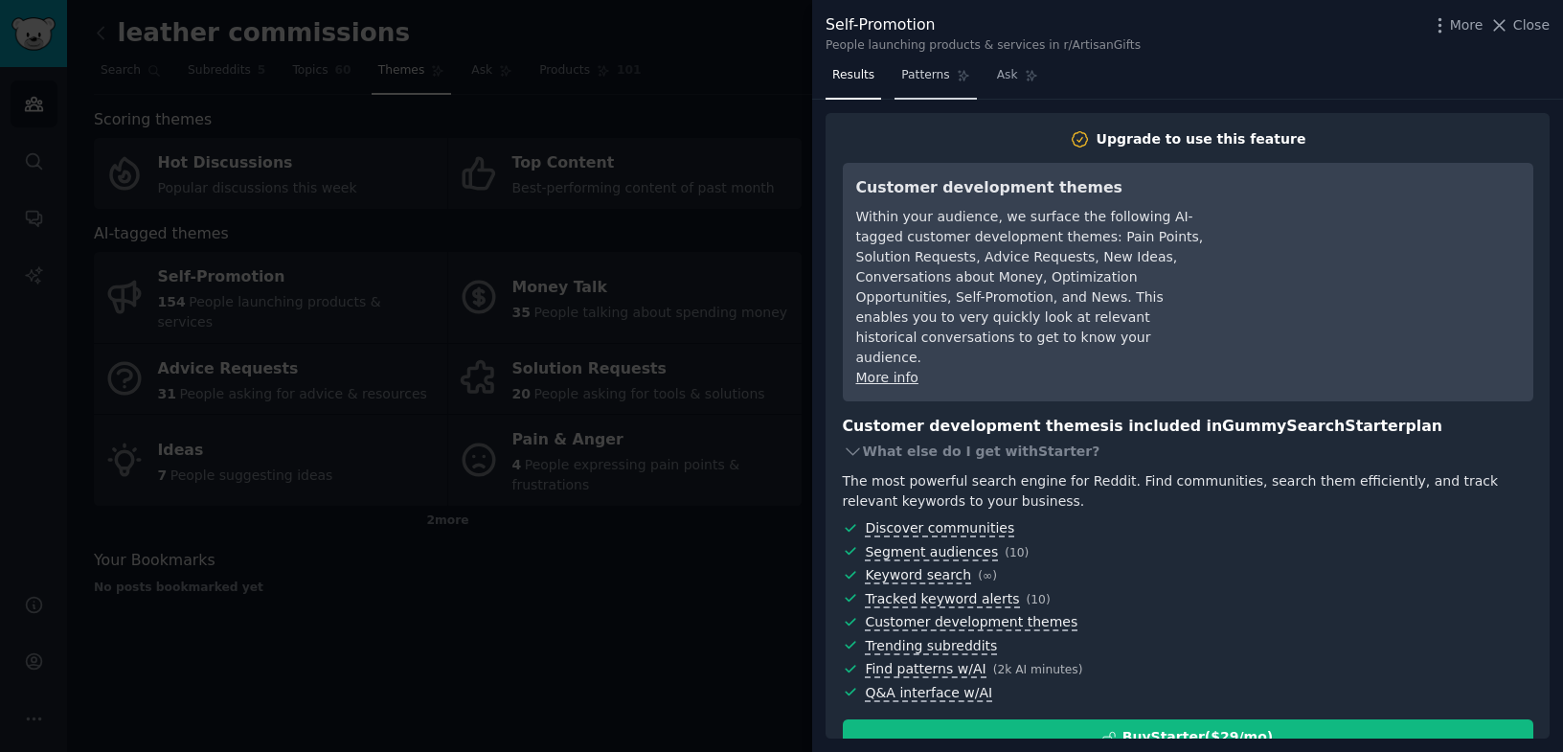
click at [936, 79] on span "Patterns" at bounding box center [925, 75] width 48 height 17
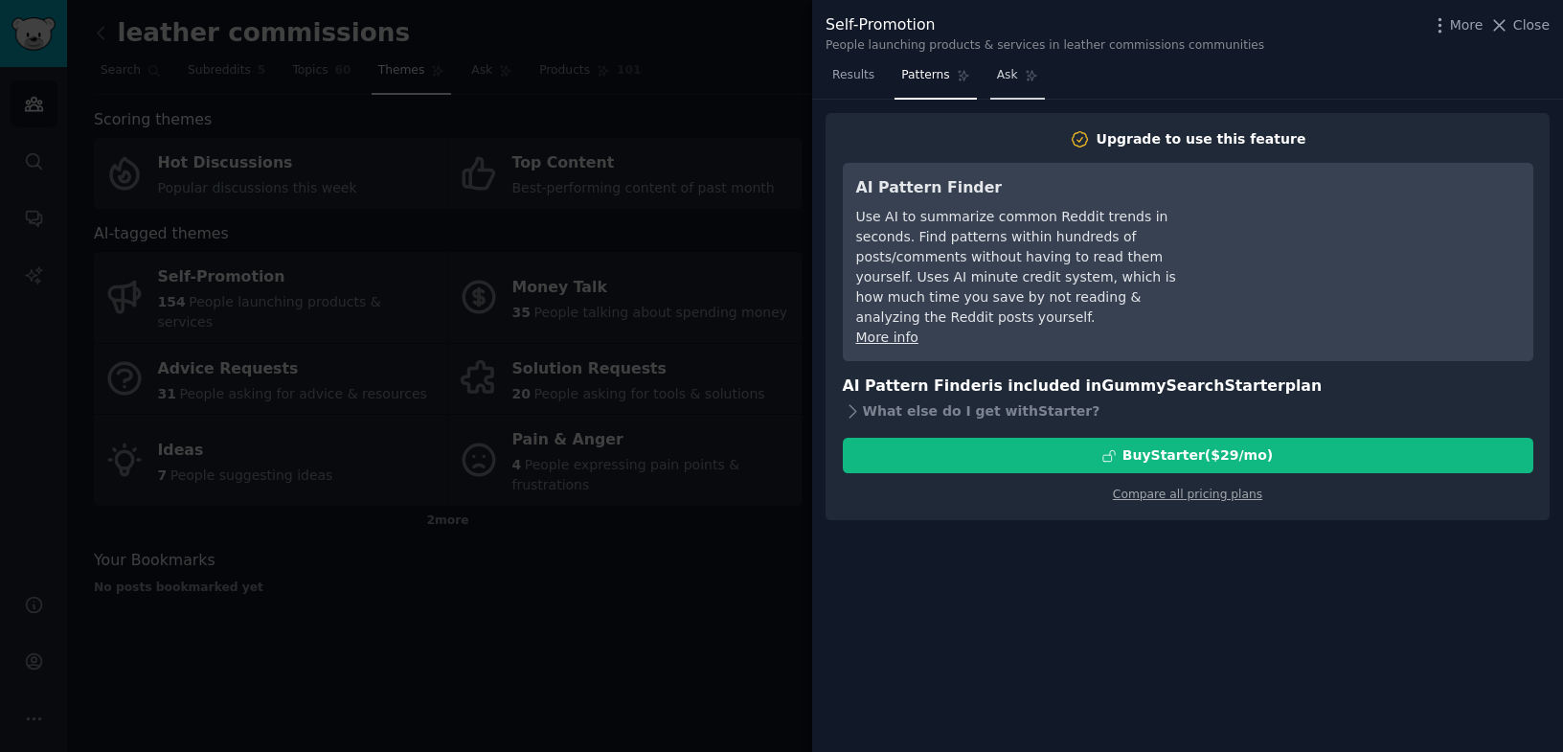
click at [1012, 80] on span "Ask" at bounding box center [1007, 75] width 21 height 17
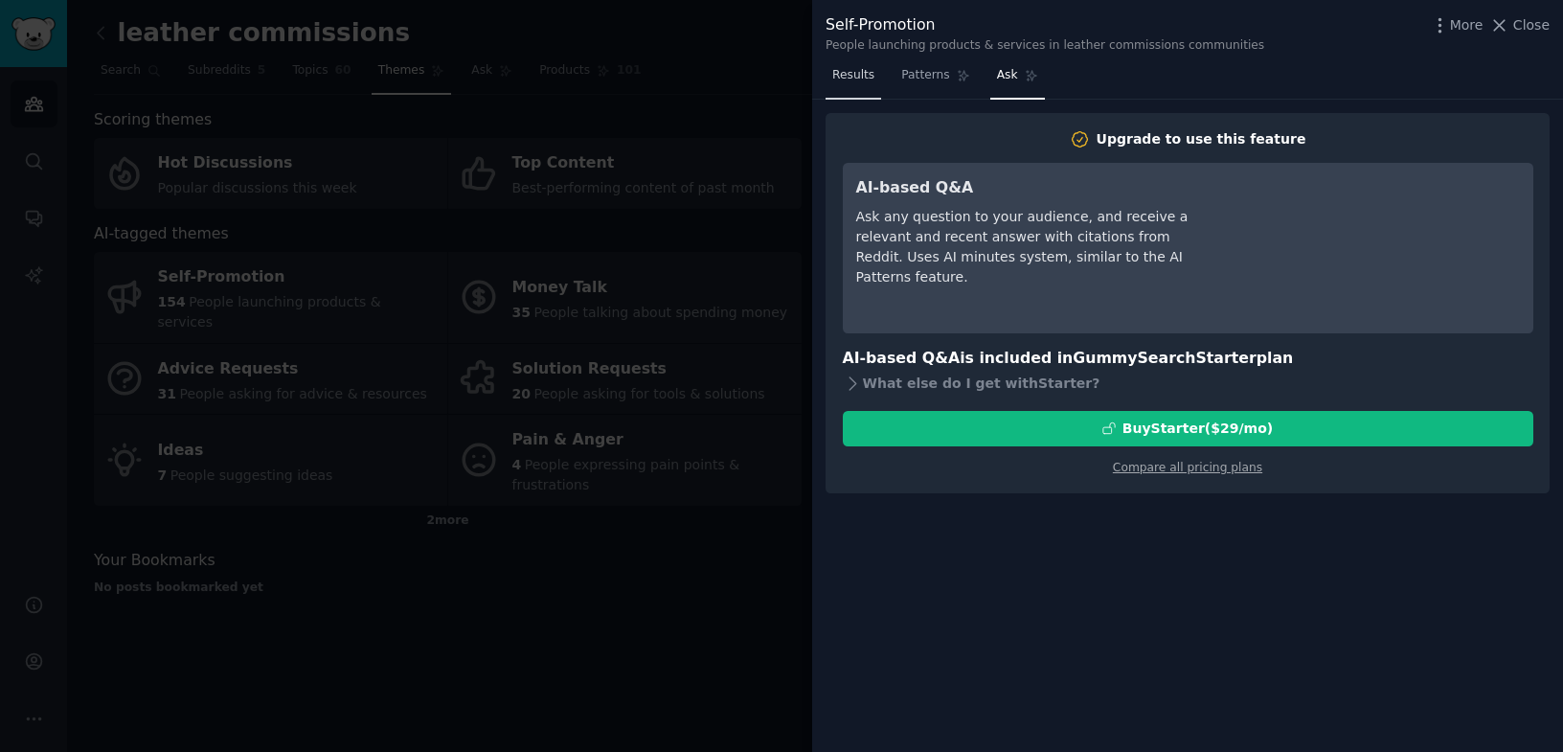
click at [869, 67] on span "Results" at bounding box center [853, 75] width 42 height 17
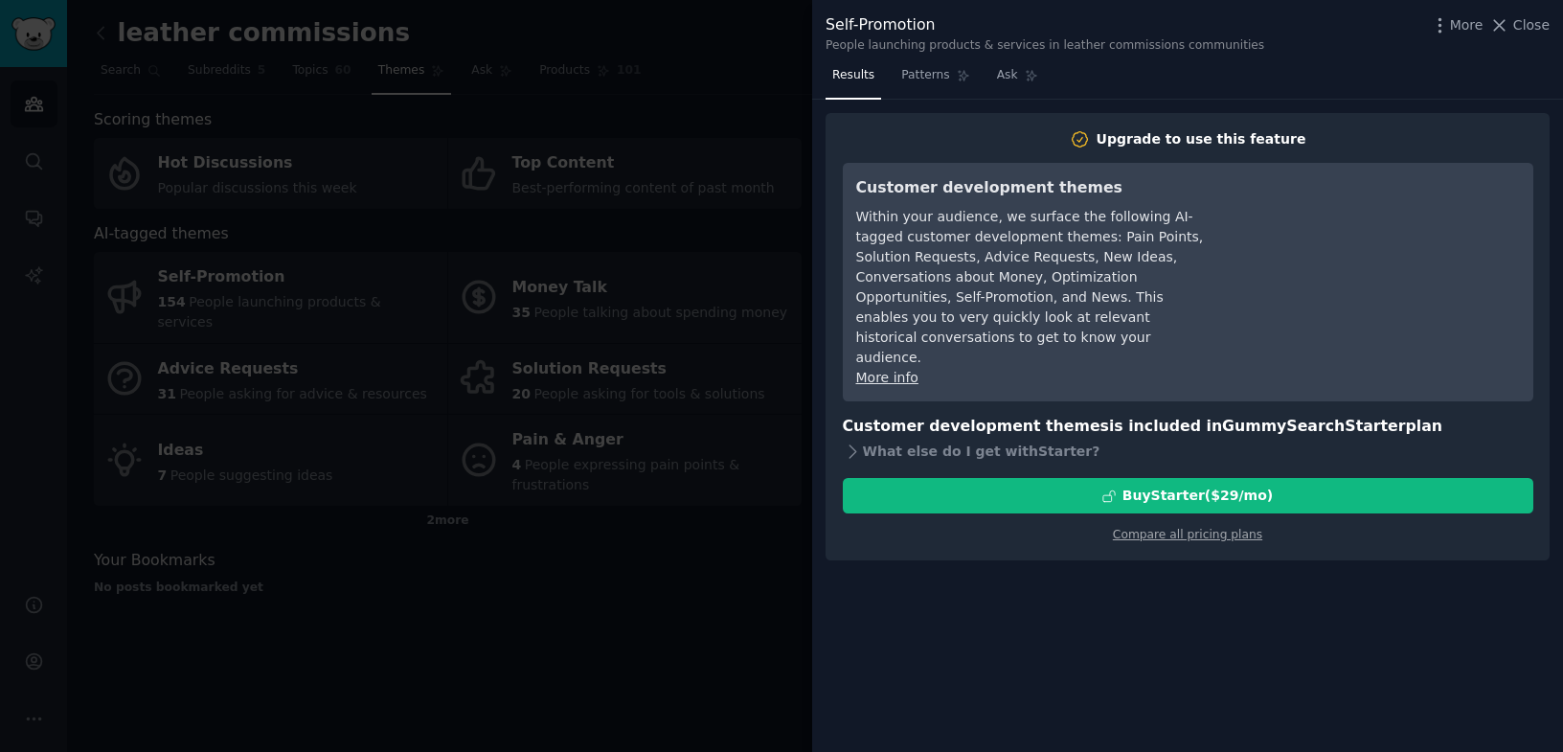
click at [678, 70] on div at bounding box center [781, 376] width 1563 height 752
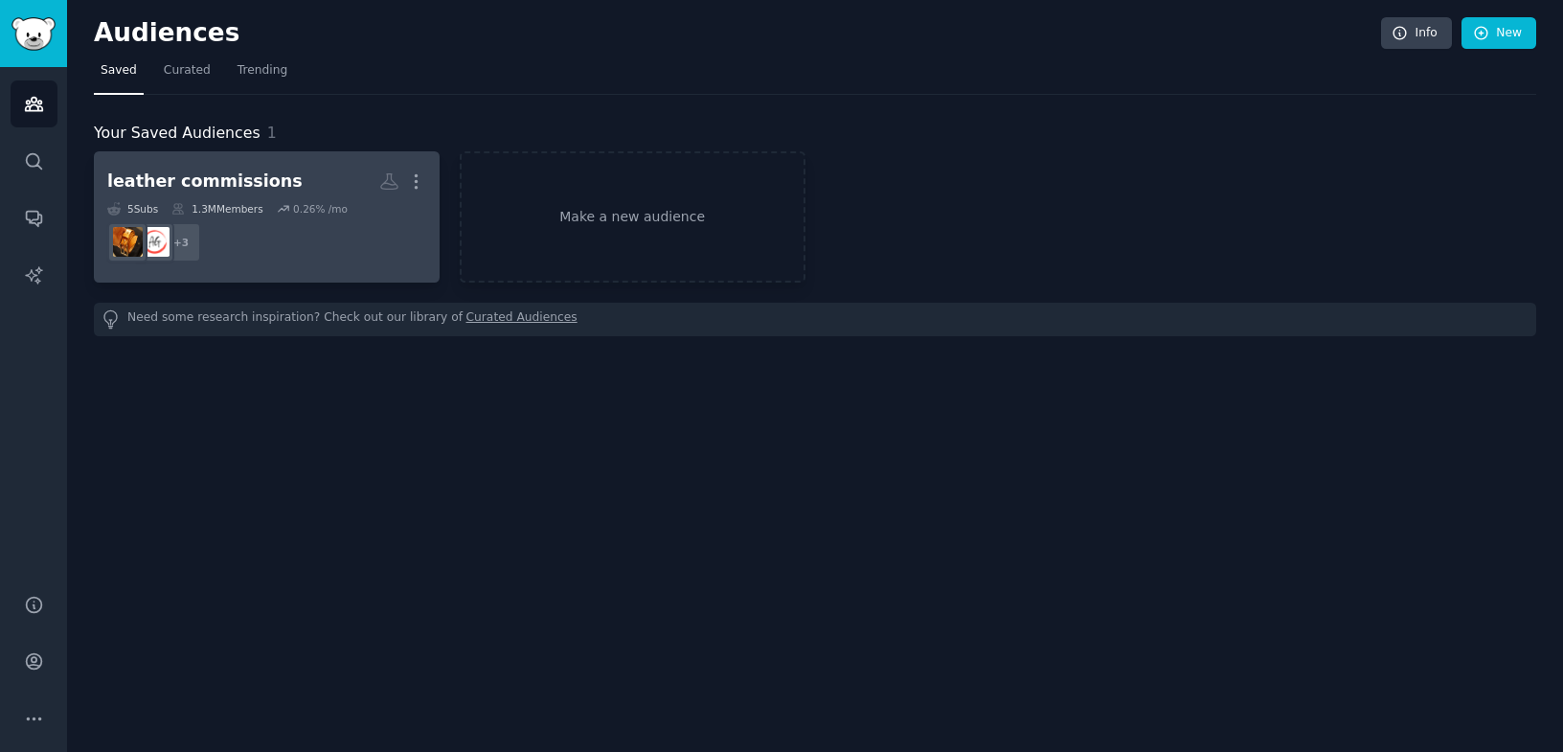
click at [399, 243] on dd "+ 3" at bounding box center [266, 242] width 319 height 54
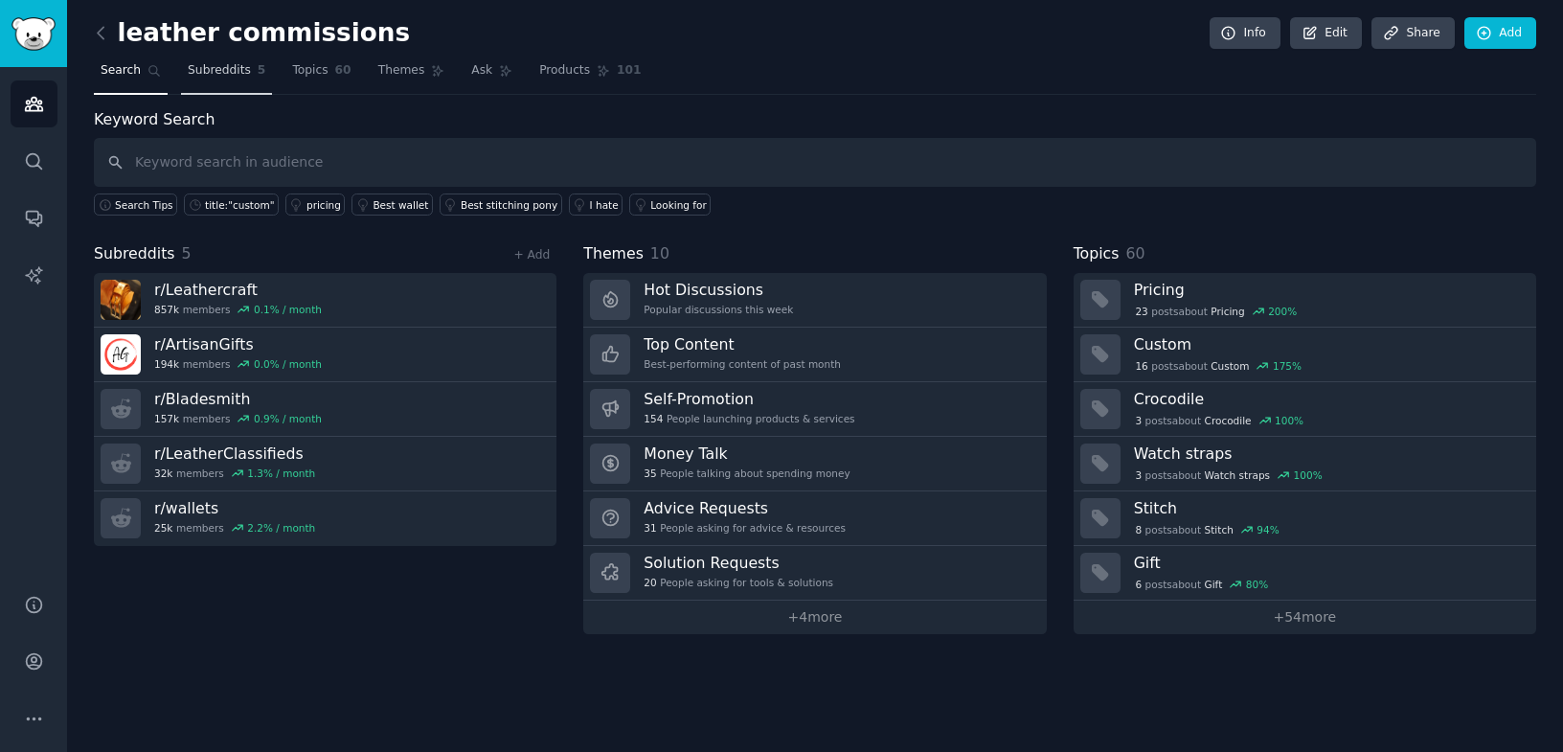
click at [231, 56] on link "Subreddits 5" at bounding box center [226, 75] width 91 height 39
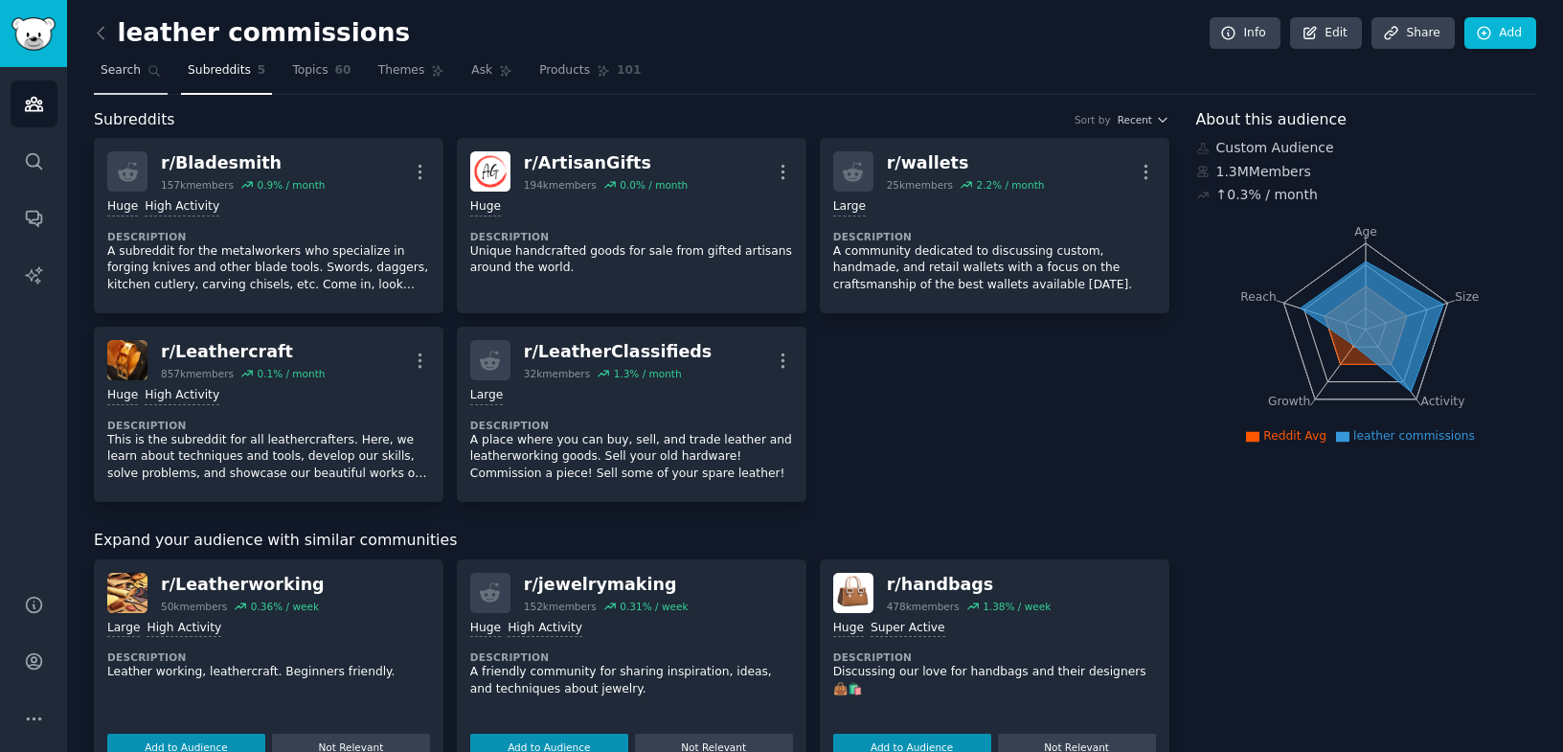
click at [155, 75] on icon at bounding box center [153, 70] width 13 height 13
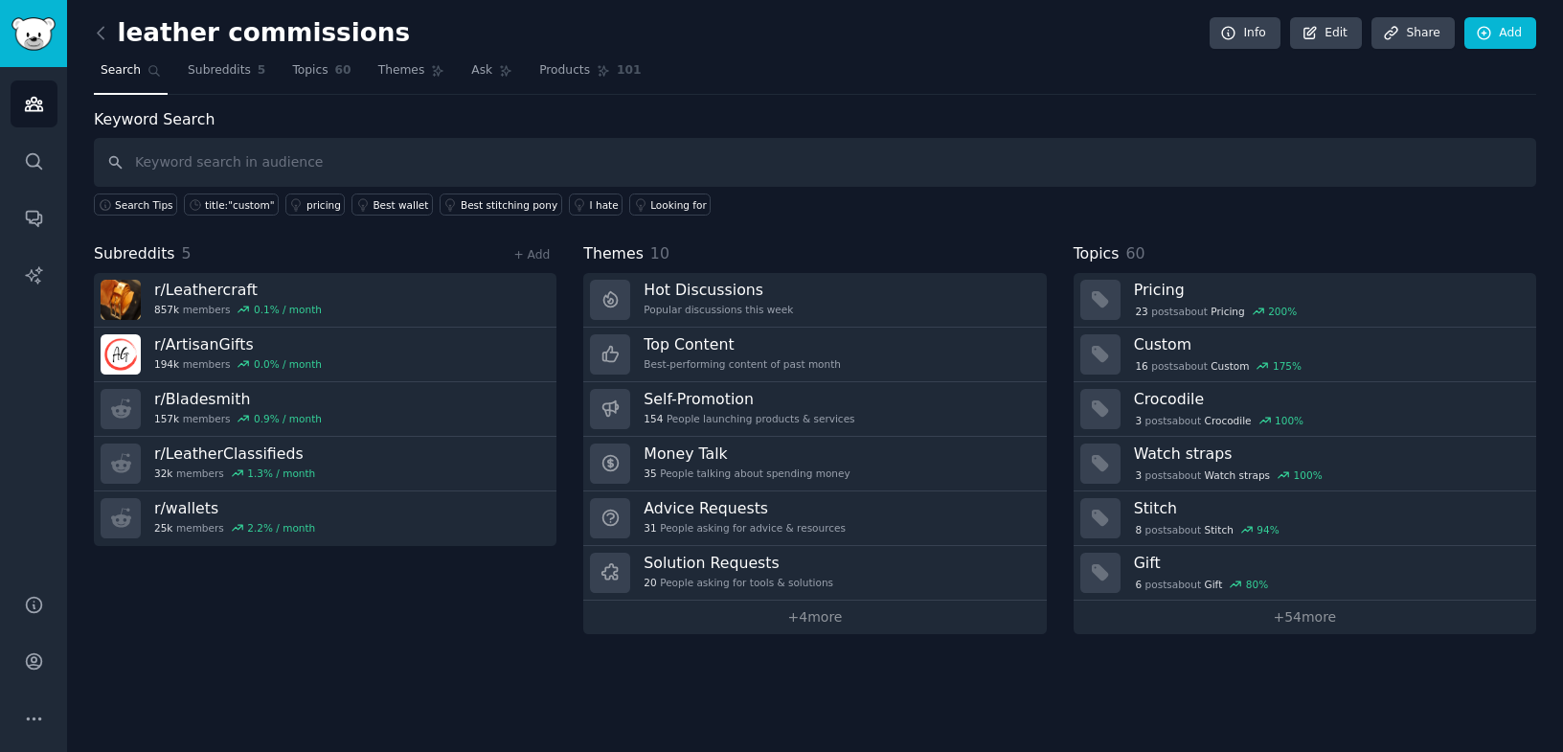
click at [189, 41] on h2 "leather commissions" at bounding box center [252, 33] width 316 height 31
click at [1333, 36] on link "Edit" at bounding box center [1326, 33] width 72 height 33
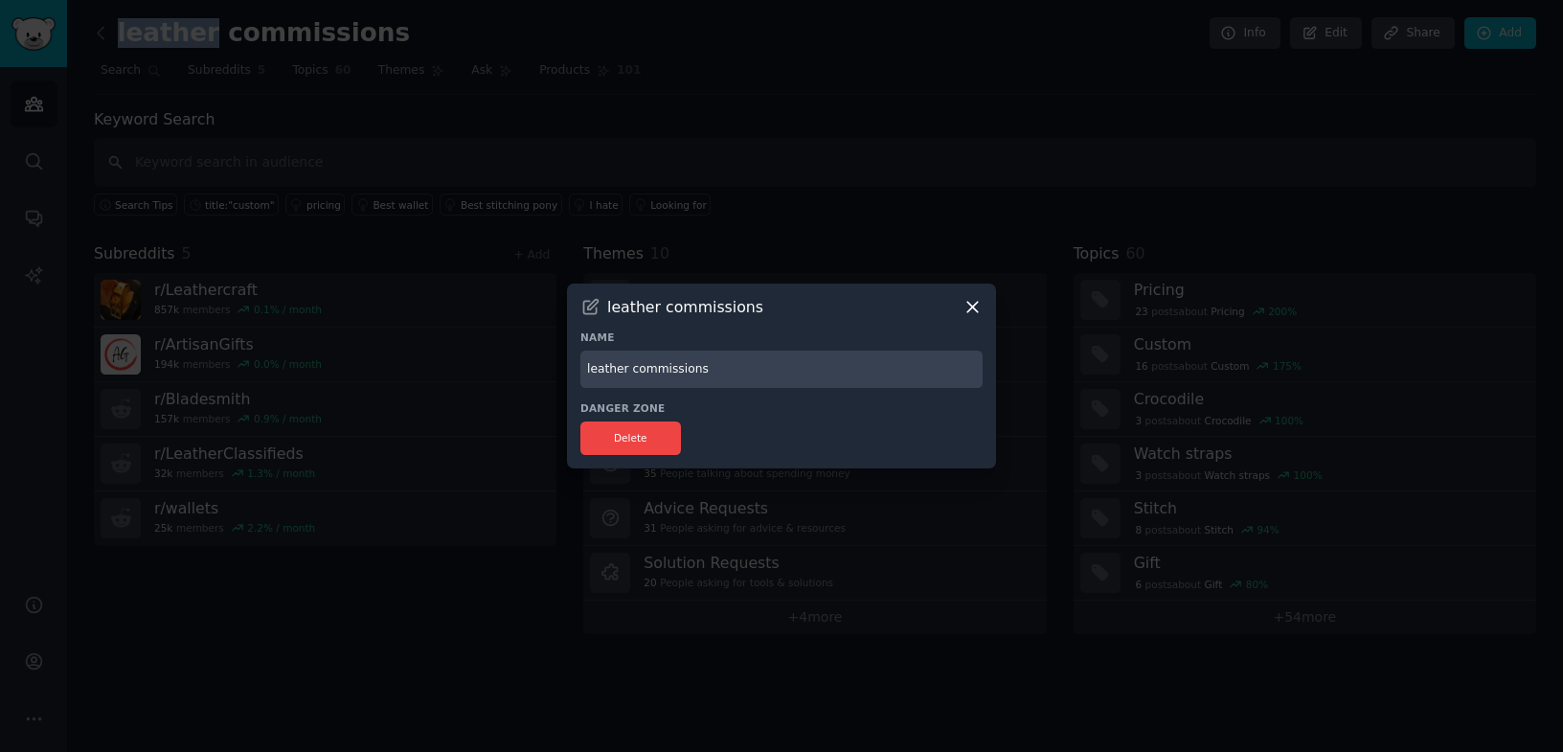
click at [611, 370] on input "leather commissions" at bounding box center [781, 368] width 402 height 37
click at [643, 373] on input "Artisan commissions" at bounding box center [781, 368] width 402 height 37
type input "Artisan Commissions"
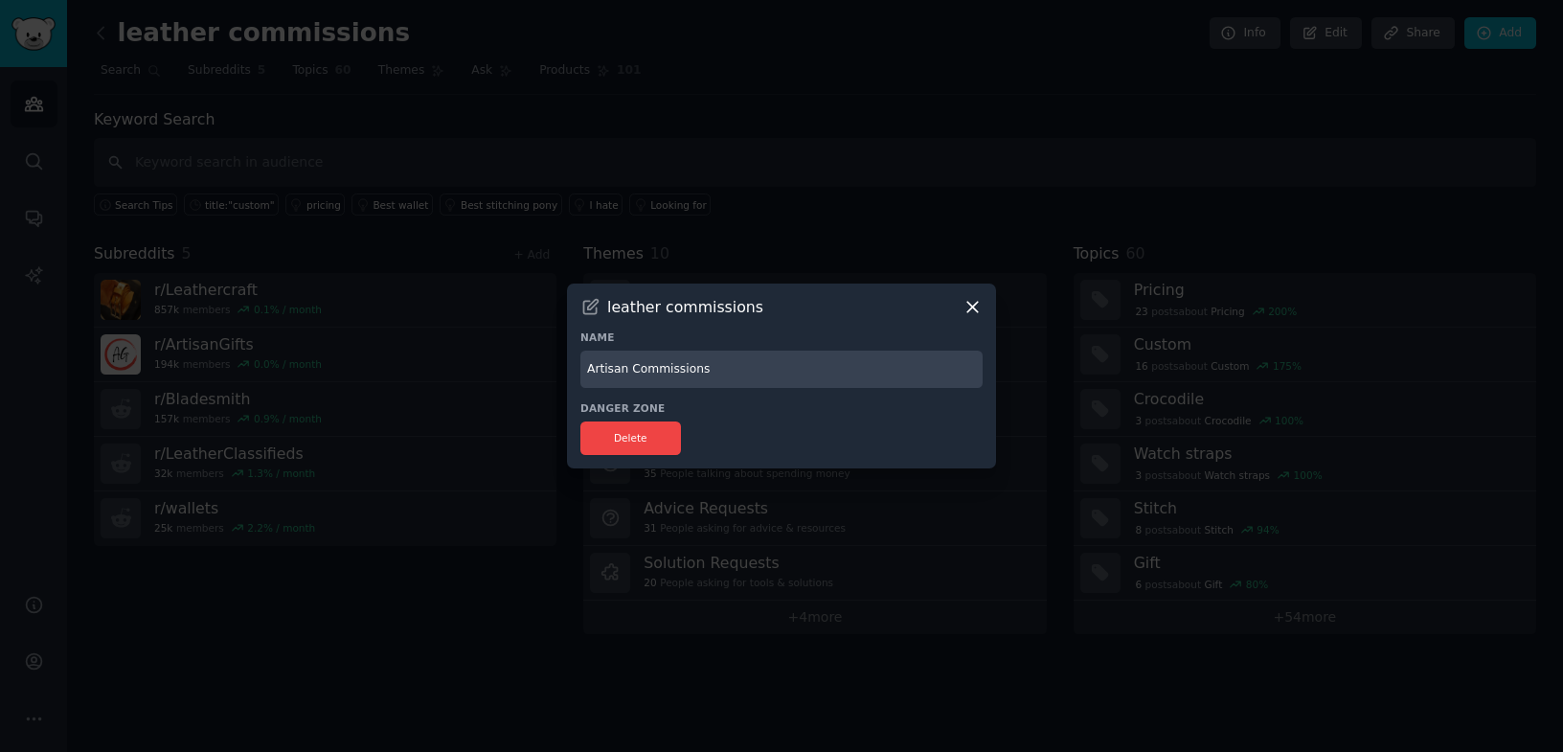
click at [970, 314] on icon at bounding box center [972, 307] width 20 height 20
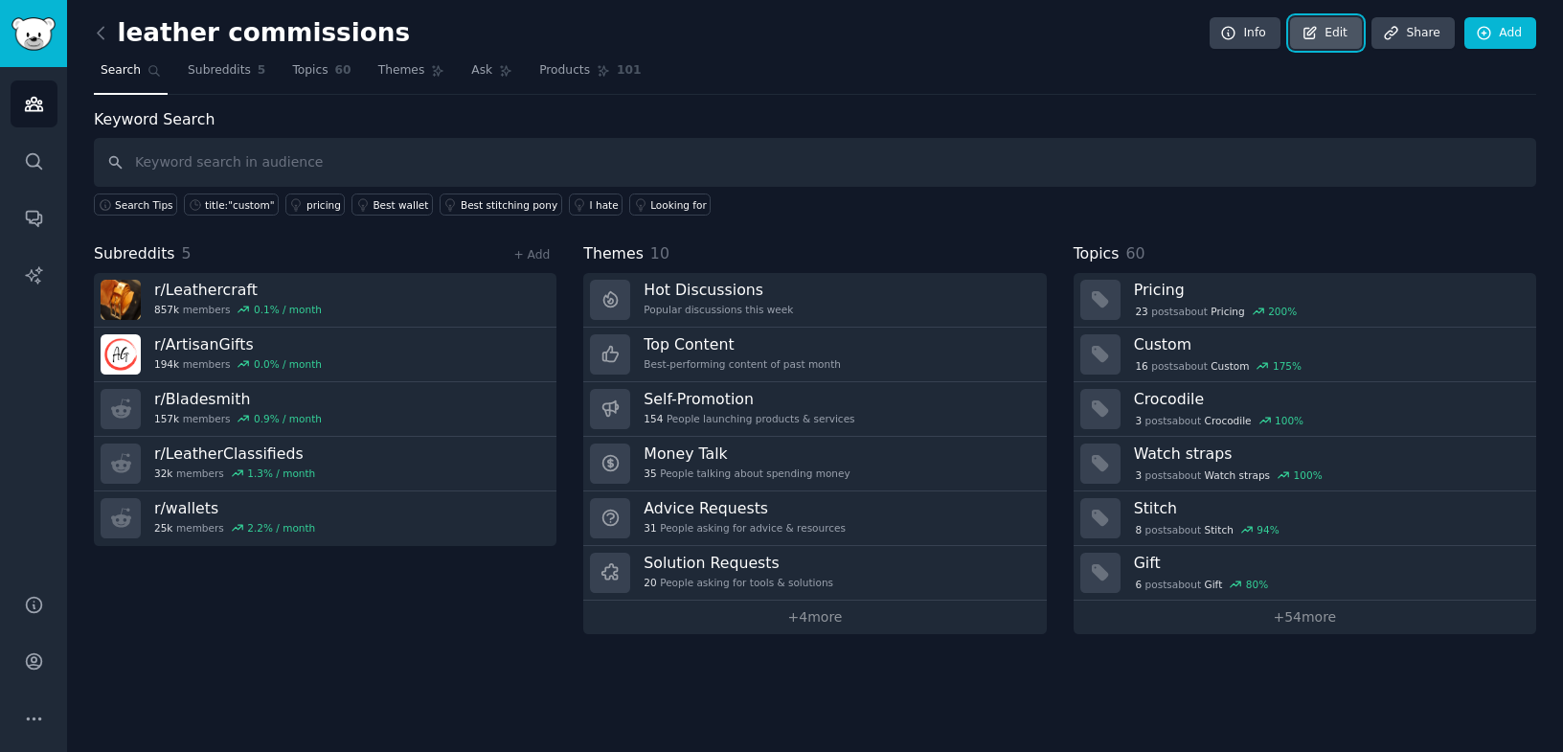
click at [1309, 44] on link "Edit" at bounding box center [1326, 33] width 72 height 33
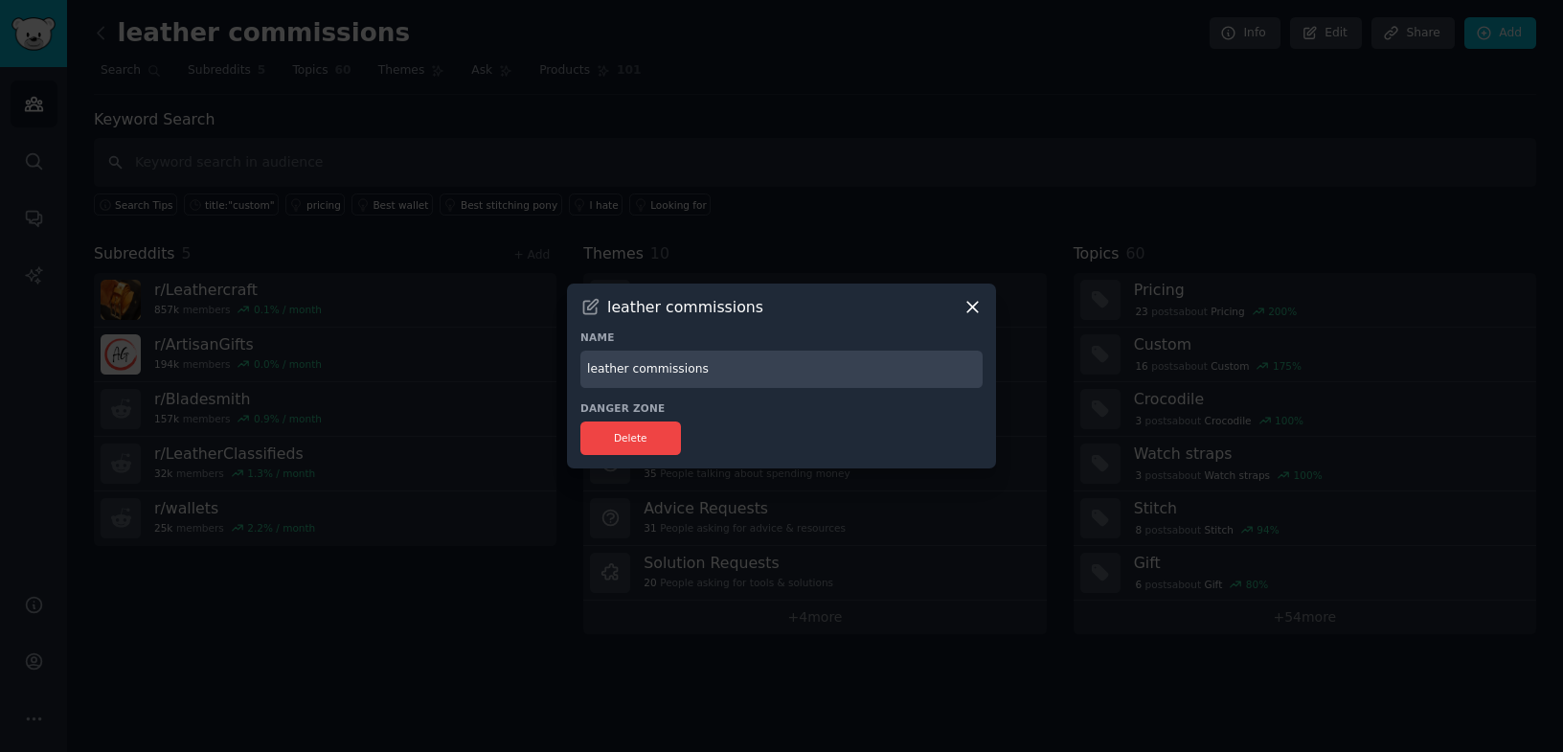
click at [607, 366] on input "leather commissions" at bounding box center [781, 368] width 402 height 37
click at [635, 372] on input "Artisan commissions" at bounding box center [781, 368] width 402 height 37
type input "Artisan Commissions"
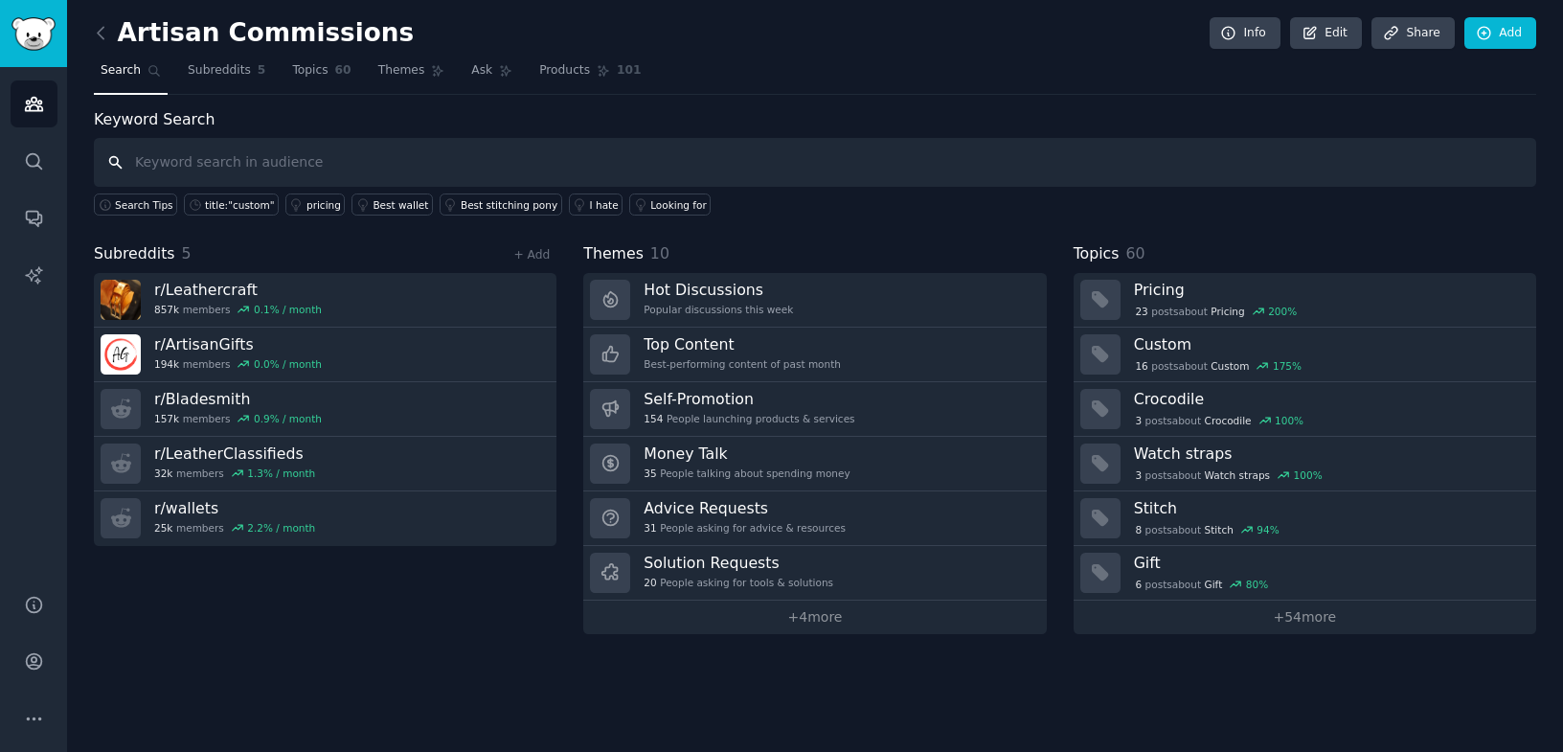
click at [233, 145] on input "text" at bounding box center [815, 162] width 1442 height 49
click at [540, 259] on link "+ Add" at bounding box center [531, 254] width 36 height 13
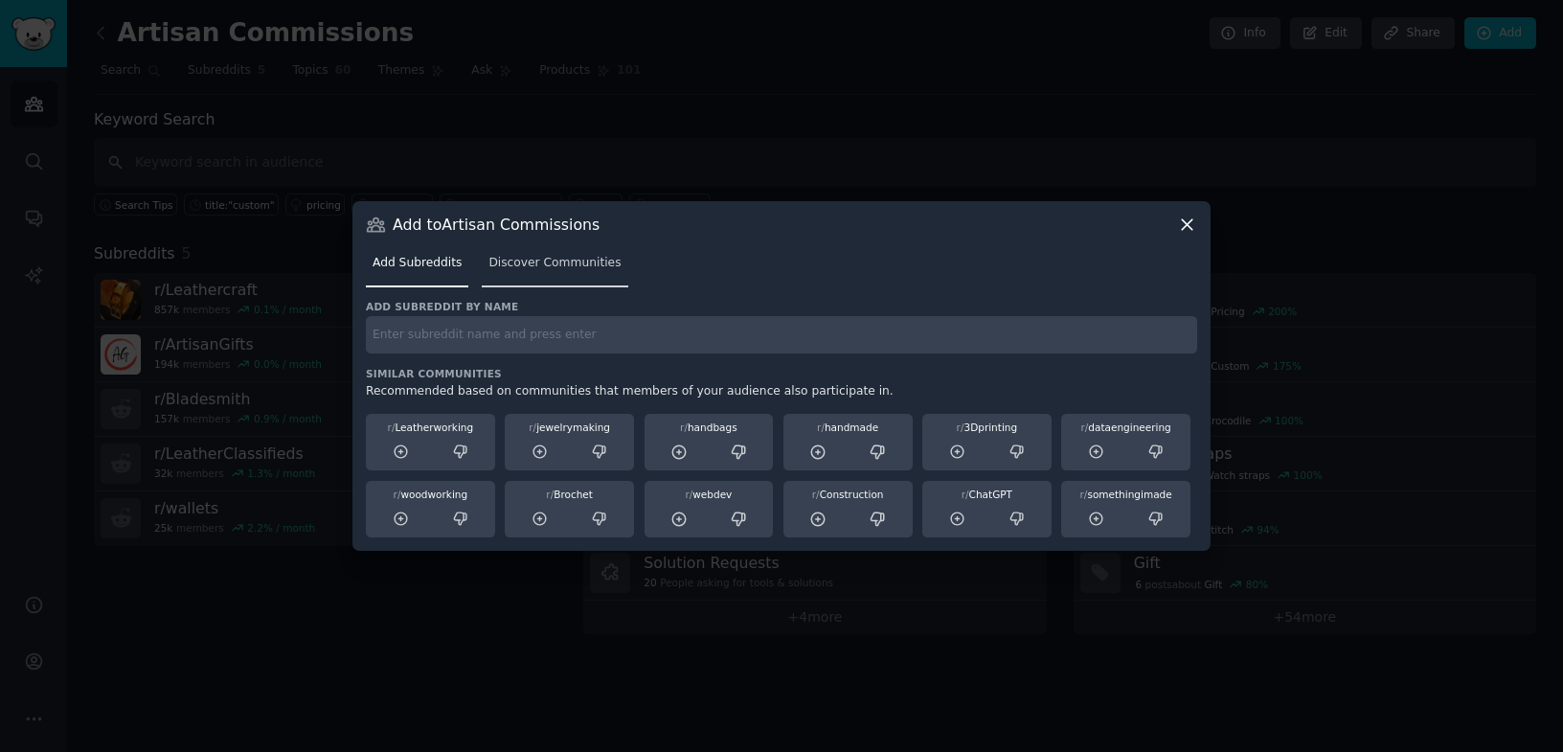
click at [539, 276] on link "Discover Communities" at bounding box center [555, 267] width 146 height 39
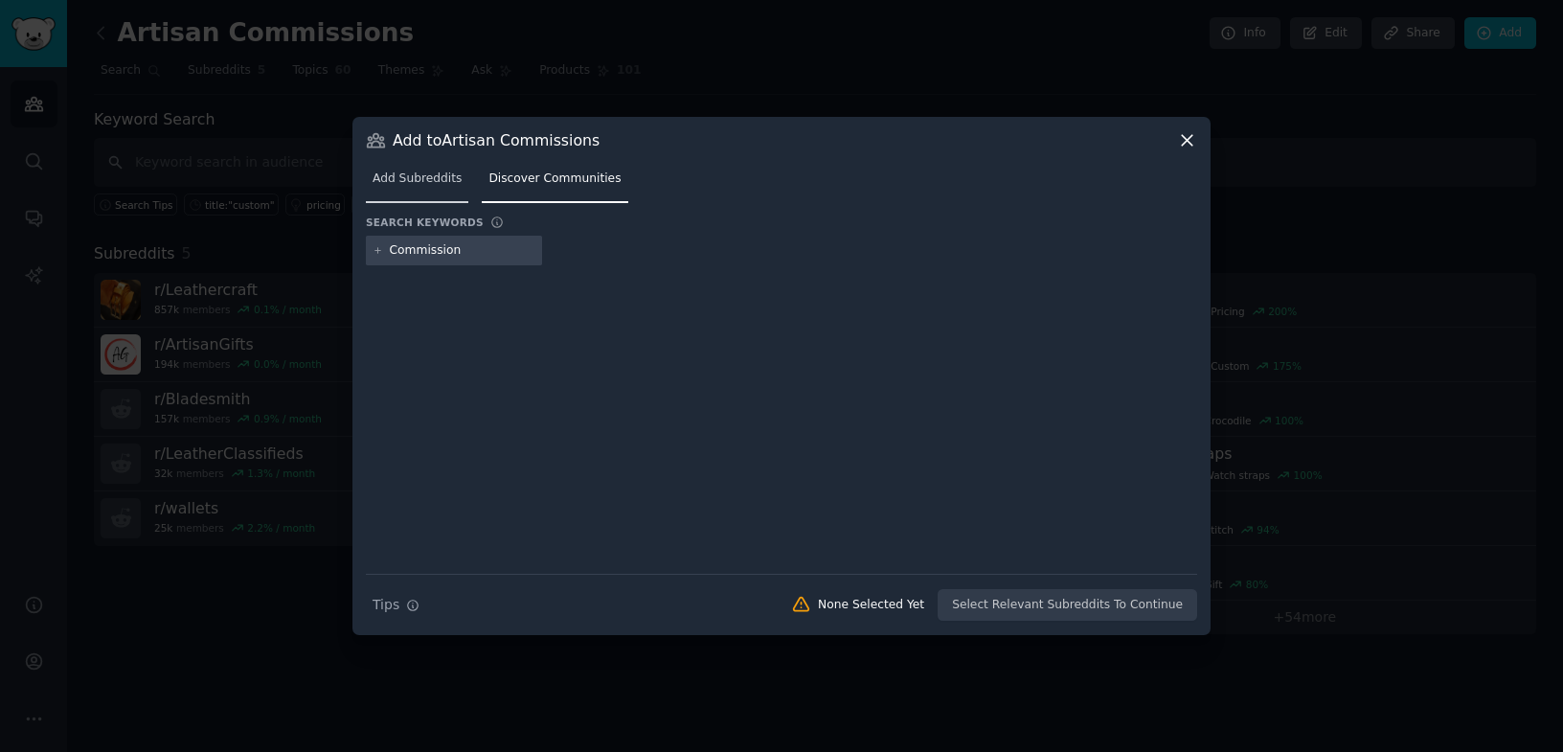
type input "Commissions"
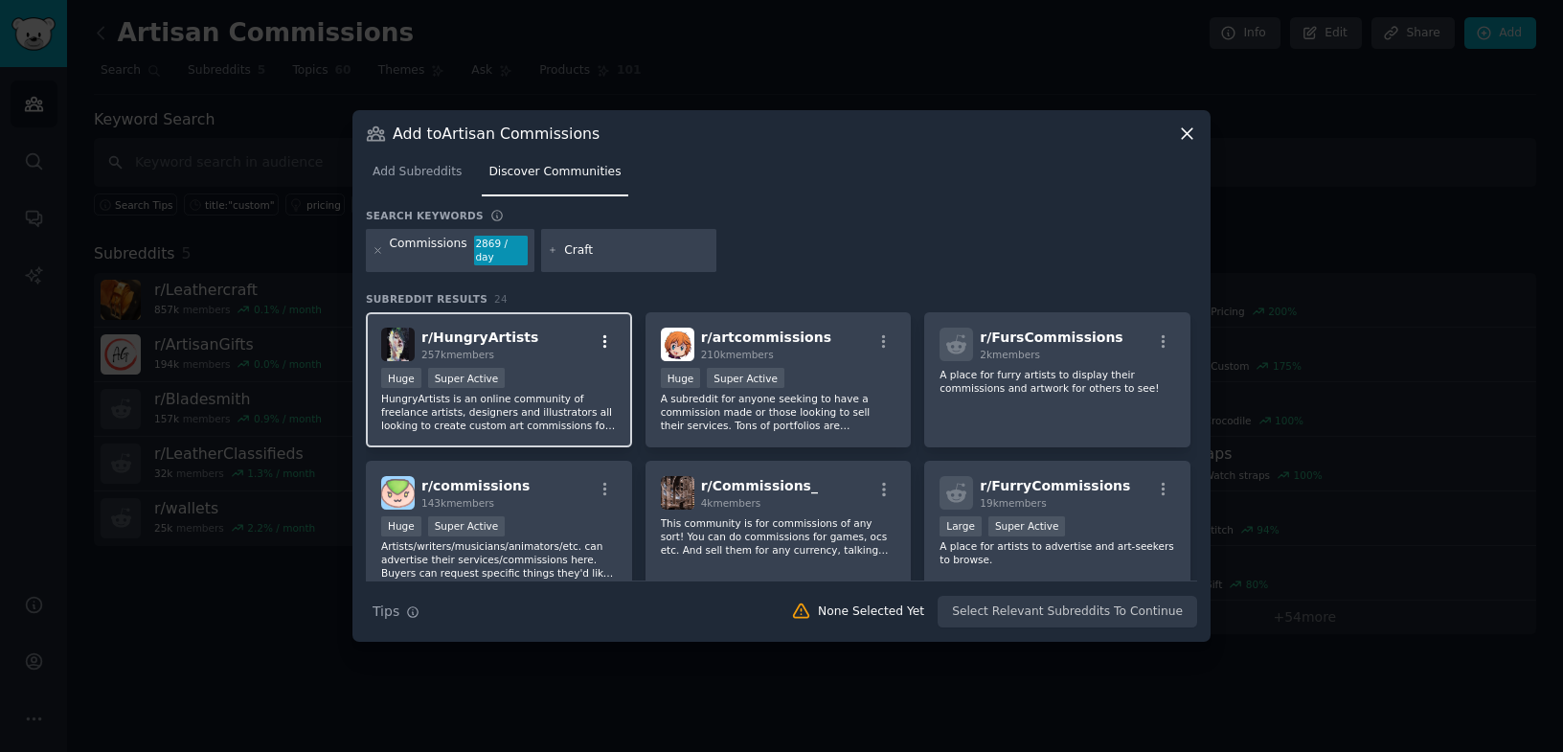
click at [599, 341] on icon "button" at bounding box center [605, 341] width 17 height 17
type input "Craft"
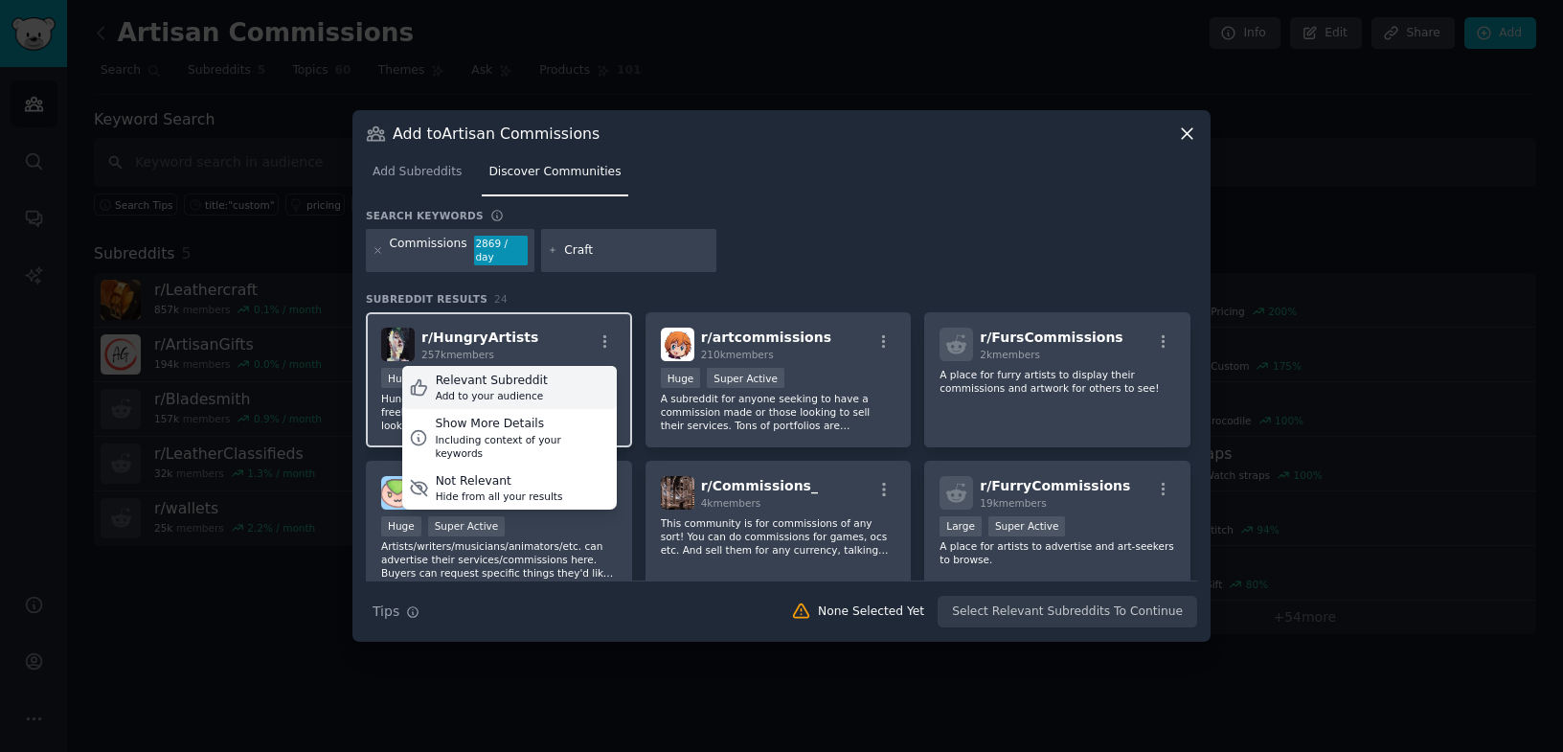
click at [562, 381] on div "Relevant Subreddit Add to your audience" at bounding box center [509, 388] width 215 height 44
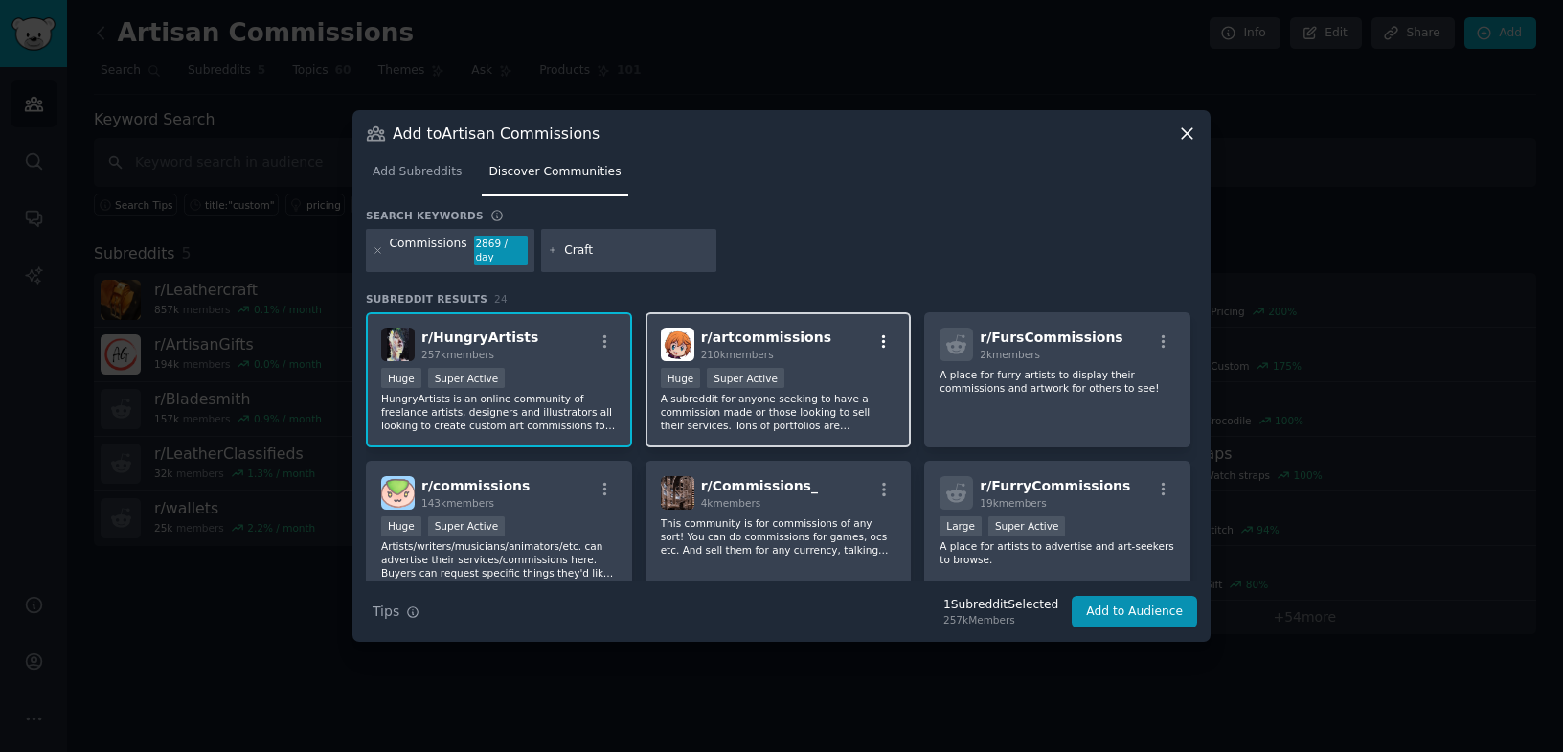
click at [887, 333] on icon "button" at bounding box center [883, 341] width 17 height 17
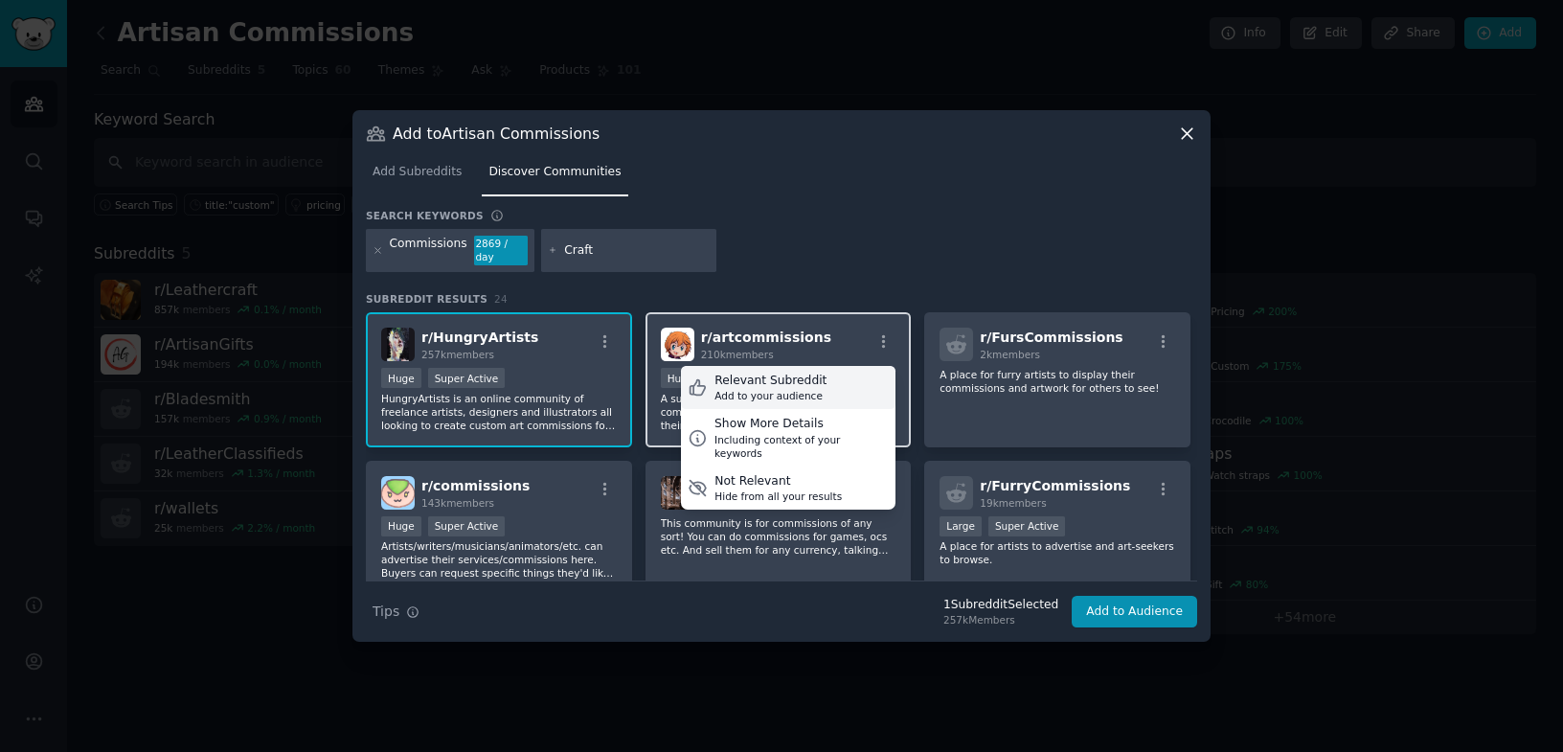
click at [866, 378] on div "Relevant Subreddit Add to your audience" at bounding box center [788, 388] width 215 height 44
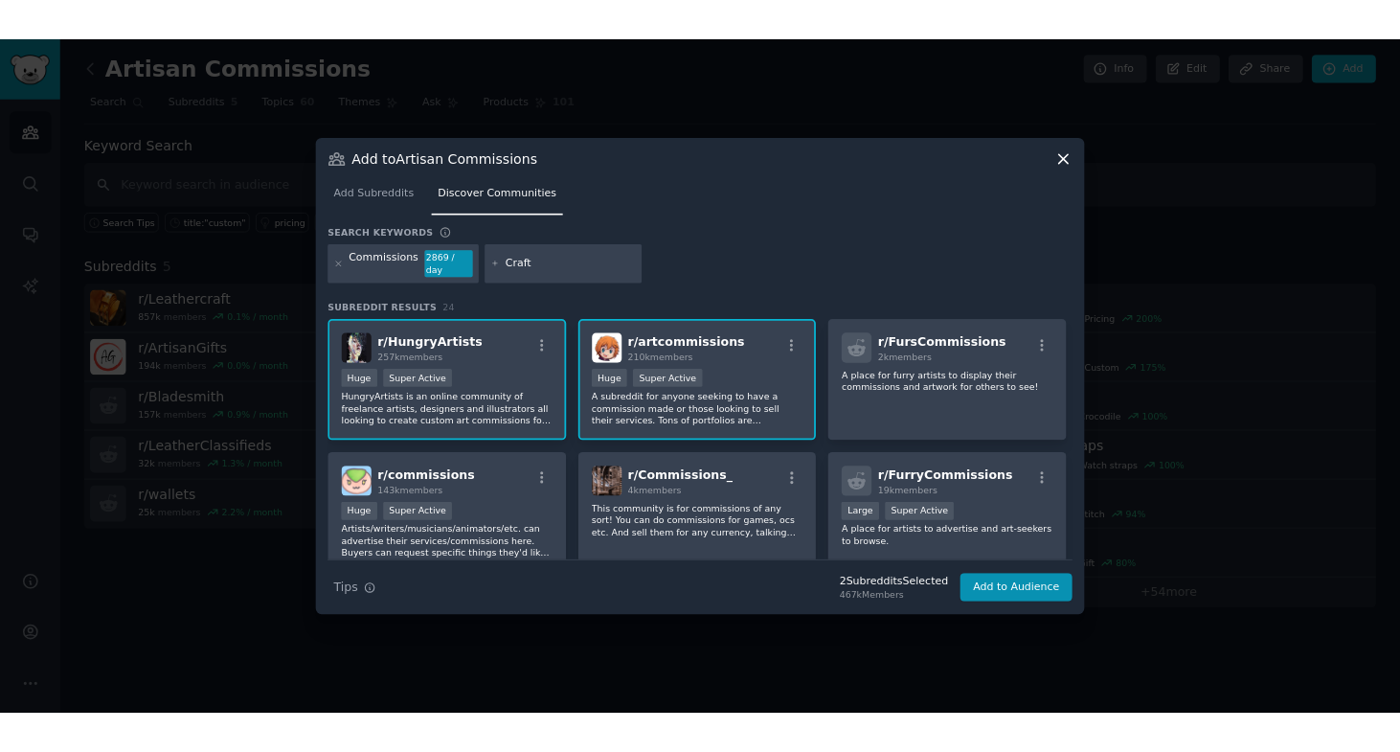
scroll to position [58, 0]
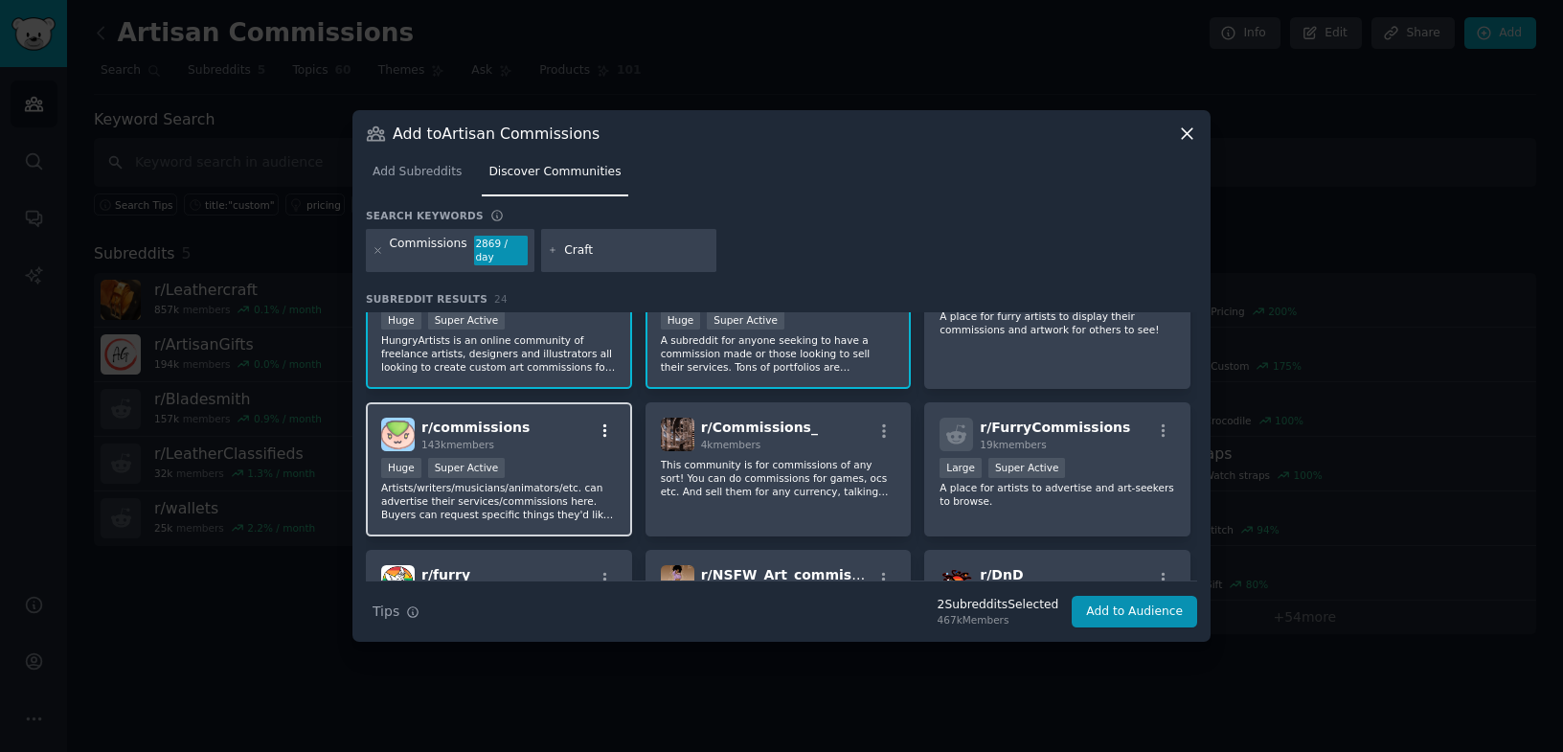
click at [604, 433] on icon "button" at bounding box center [605, 430] width 17 height 17
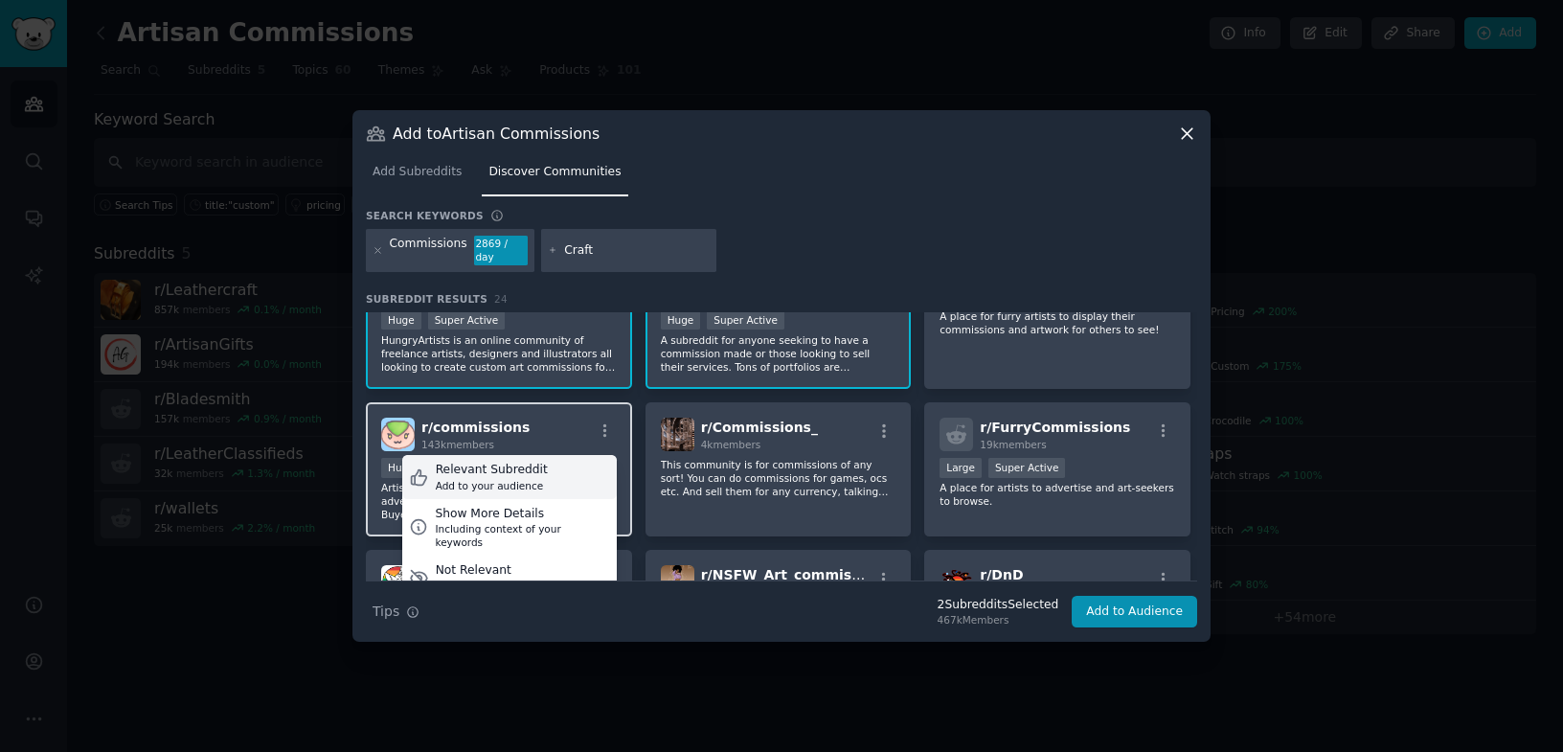
click at [576, 463] on div "Relevant Subreddit Add to your audience" at bounding box center [509, 477] width 215 height 44
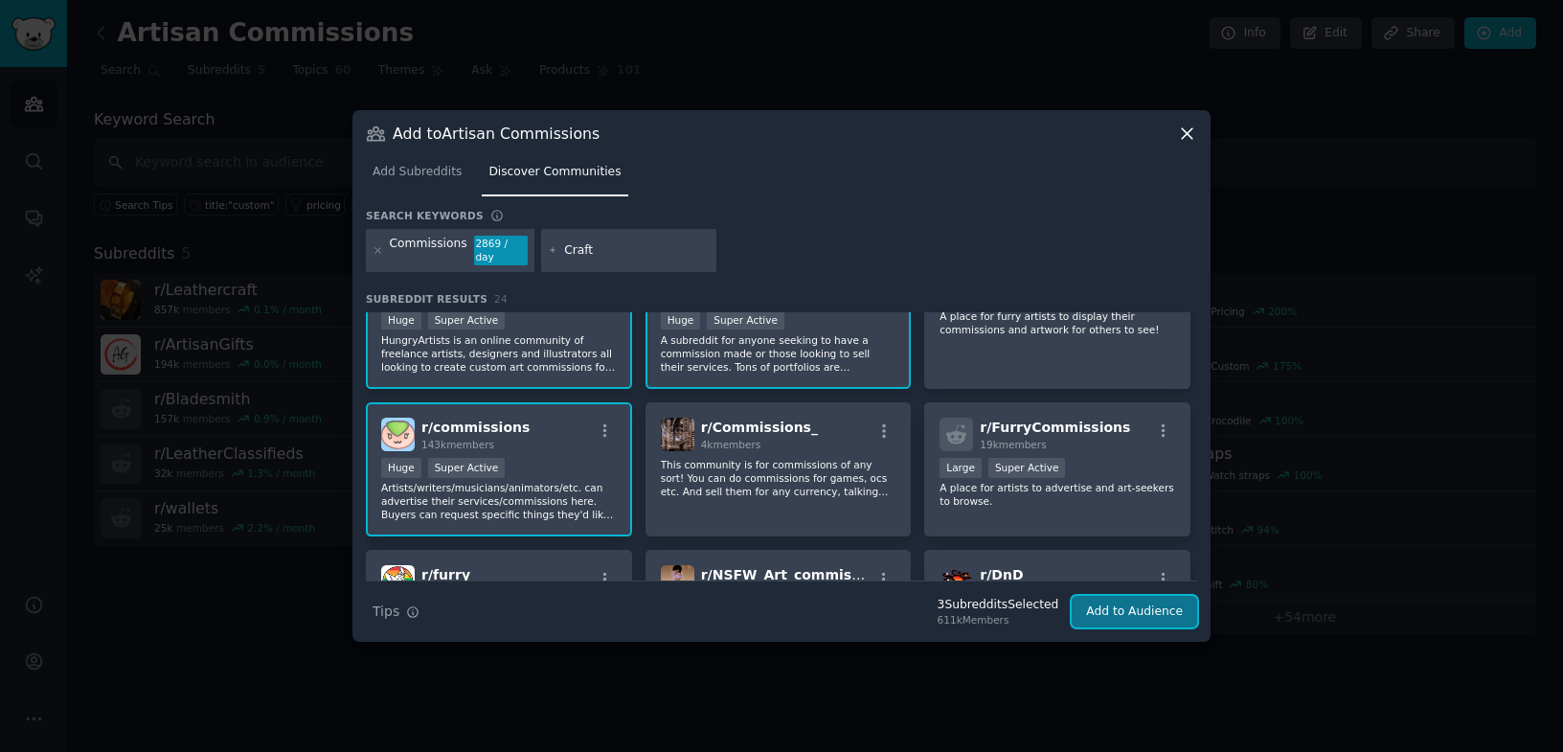
click at [1094, 621] on button "Add to Audience" at bounding box center [1134, 612] width 125 height 33
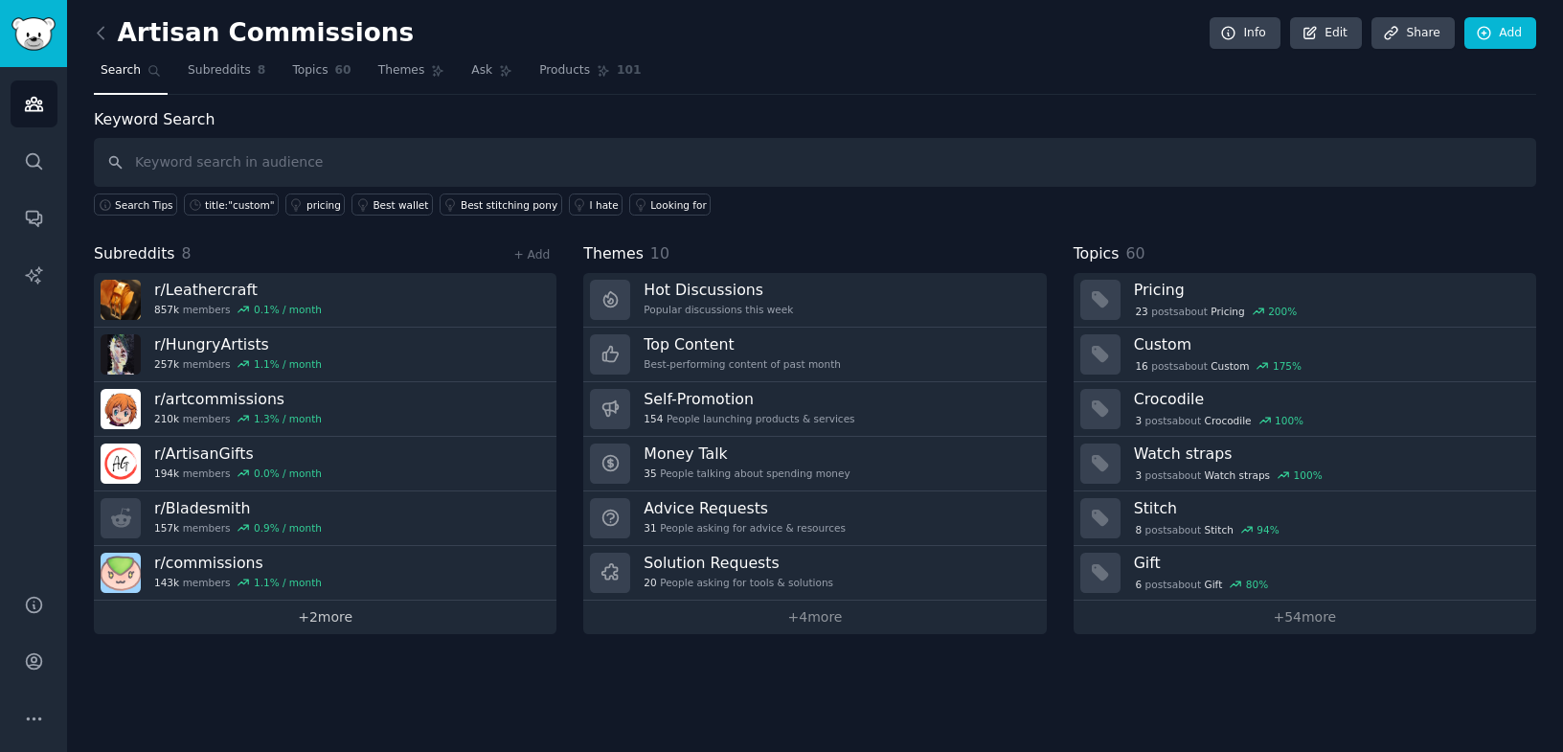
click at [277, 619] on link "+ 2 more" at bounding box center [325, 617] width 463 height 34
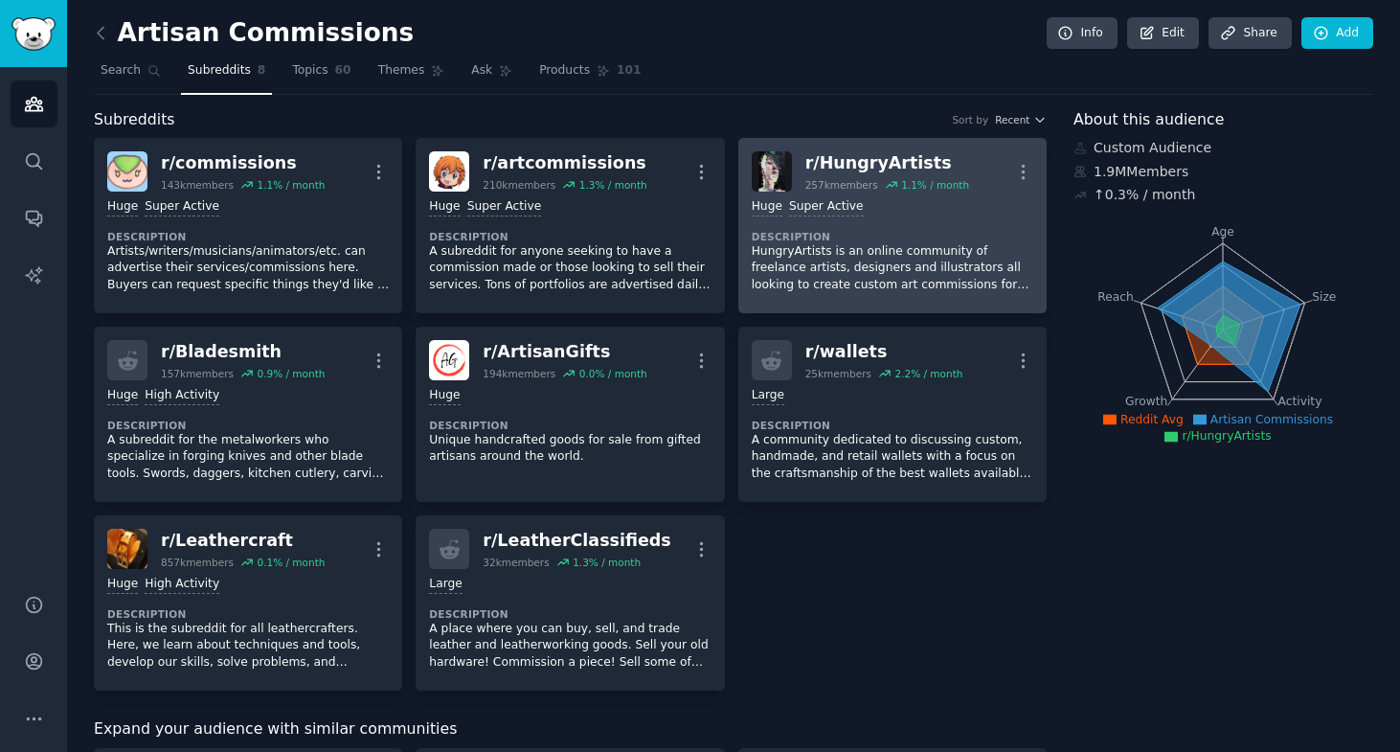
click at [841, 154] on div "r/ HungryArtists" at bounding box center [887, 163] width 164 height 24
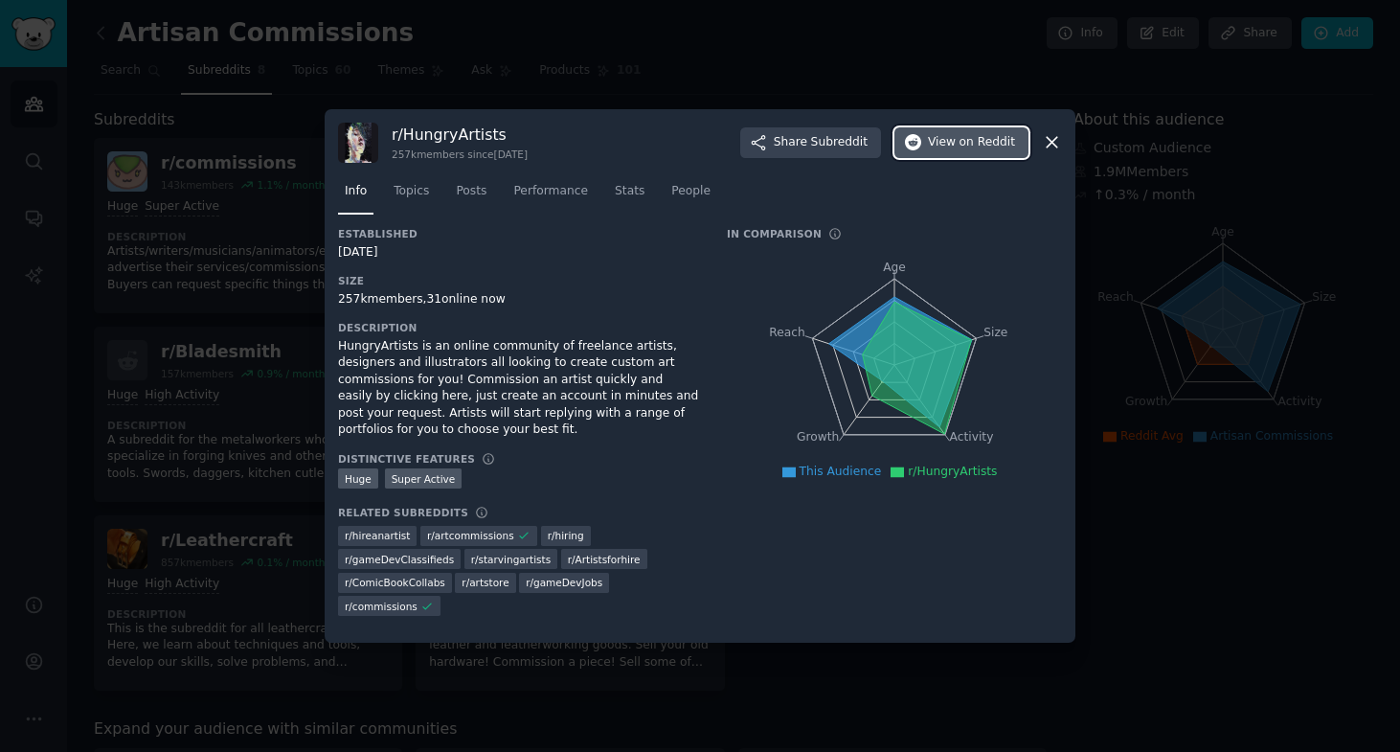
click at [916, 142] on icon "button" at bounding box center [913, 142] width 17 height 17
